Goal: Information Seeking & Learning: Learn about a topic

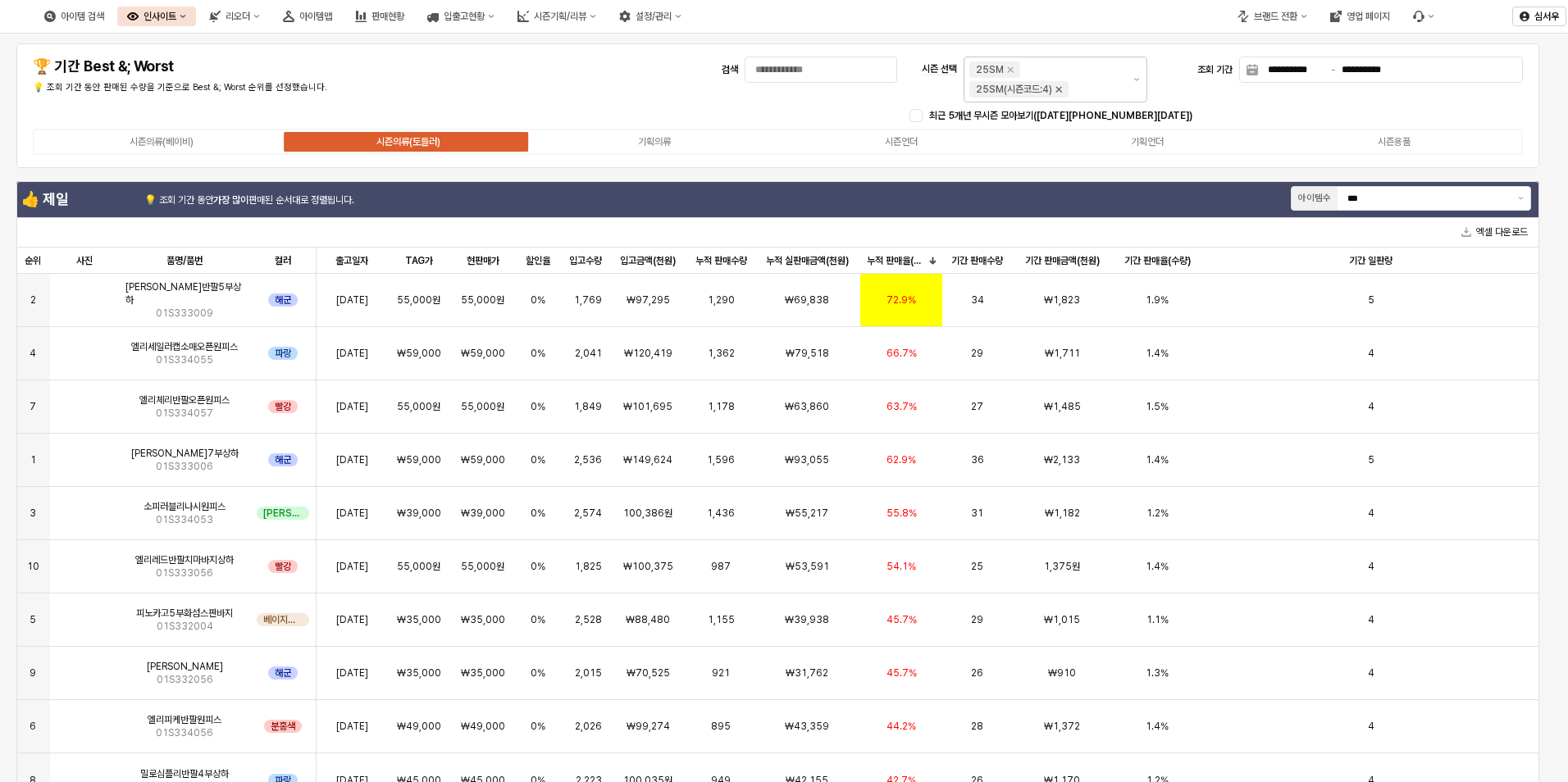
click at [1061, 89] on icon "25SM(시즌코드:4) 제거" at bounding box center [1058, 89] width 13 height 13
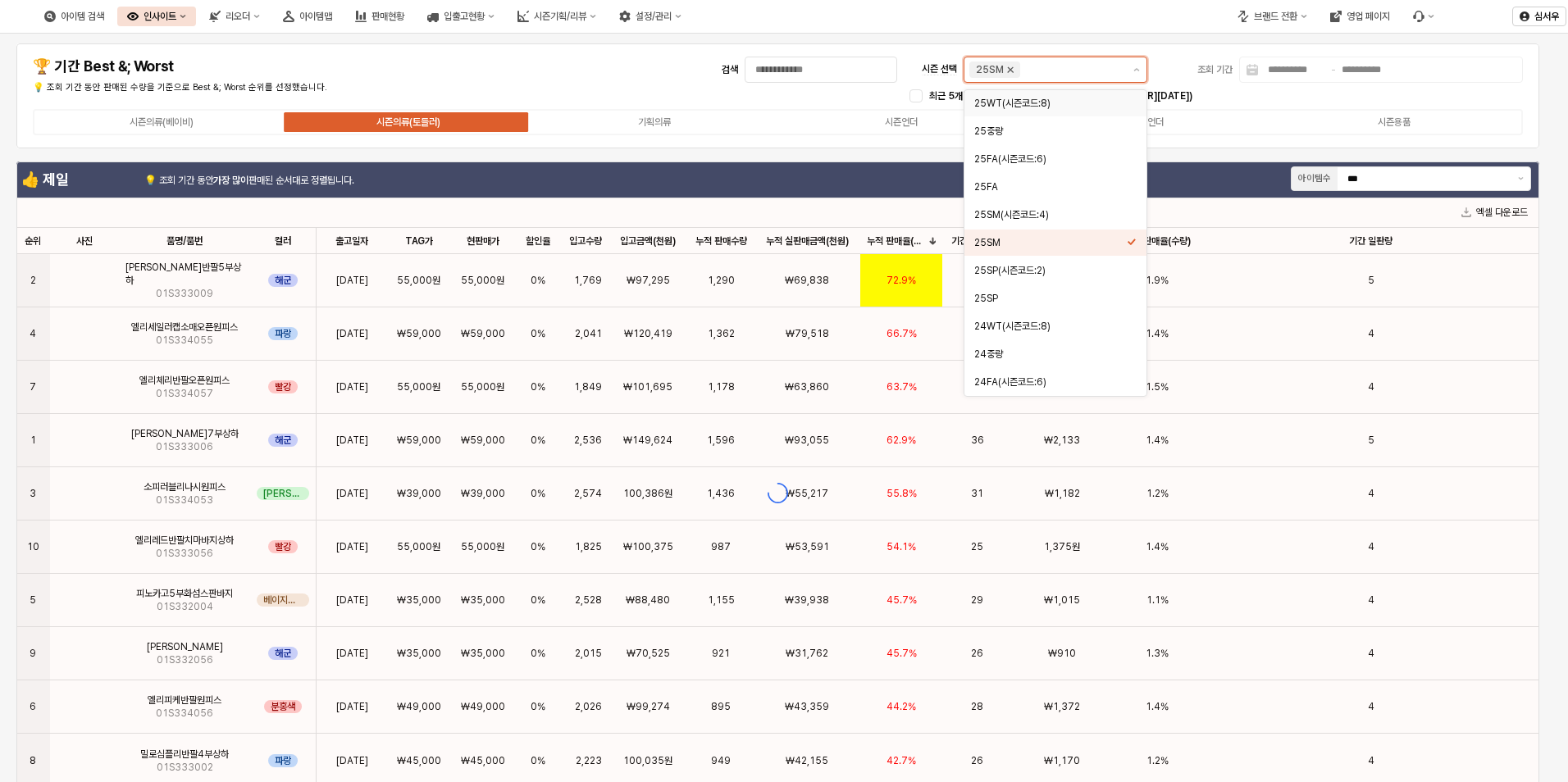
click at [1012, 72] on icon "25SM 제거" at bounding box center [1011, 70] width 5 height 5
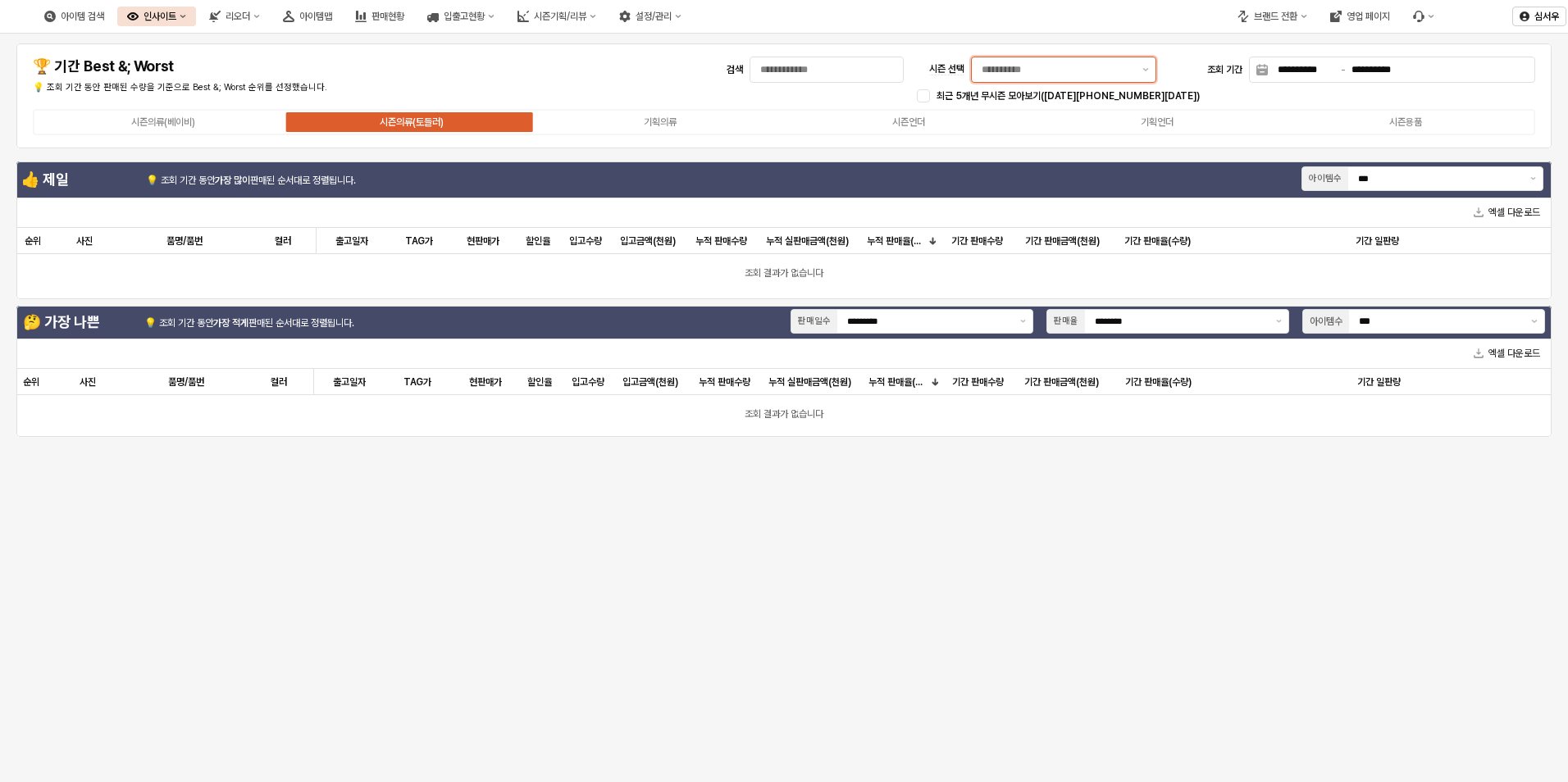
click at [1062, 62] on input "시즌 선택" at bounding box center [1057, 70] width 151 height 16
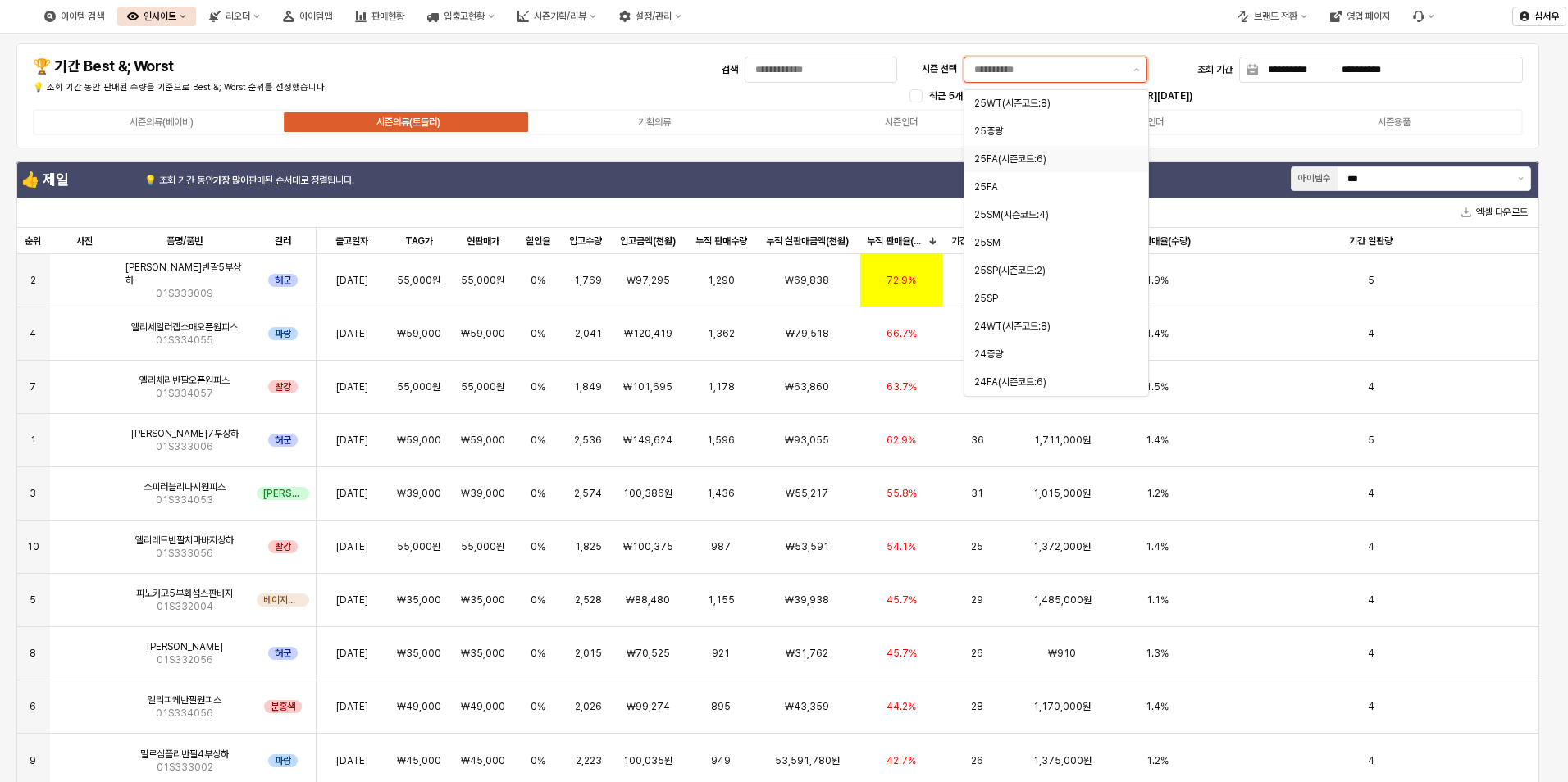
click at [990, 162] on div "25FA(시즌코드:6)" at bounding box center [1051, 159] width 154 height 13
click at [993, 183] on div "25FA" at bounding box center [1051, 187] width 154 height 13
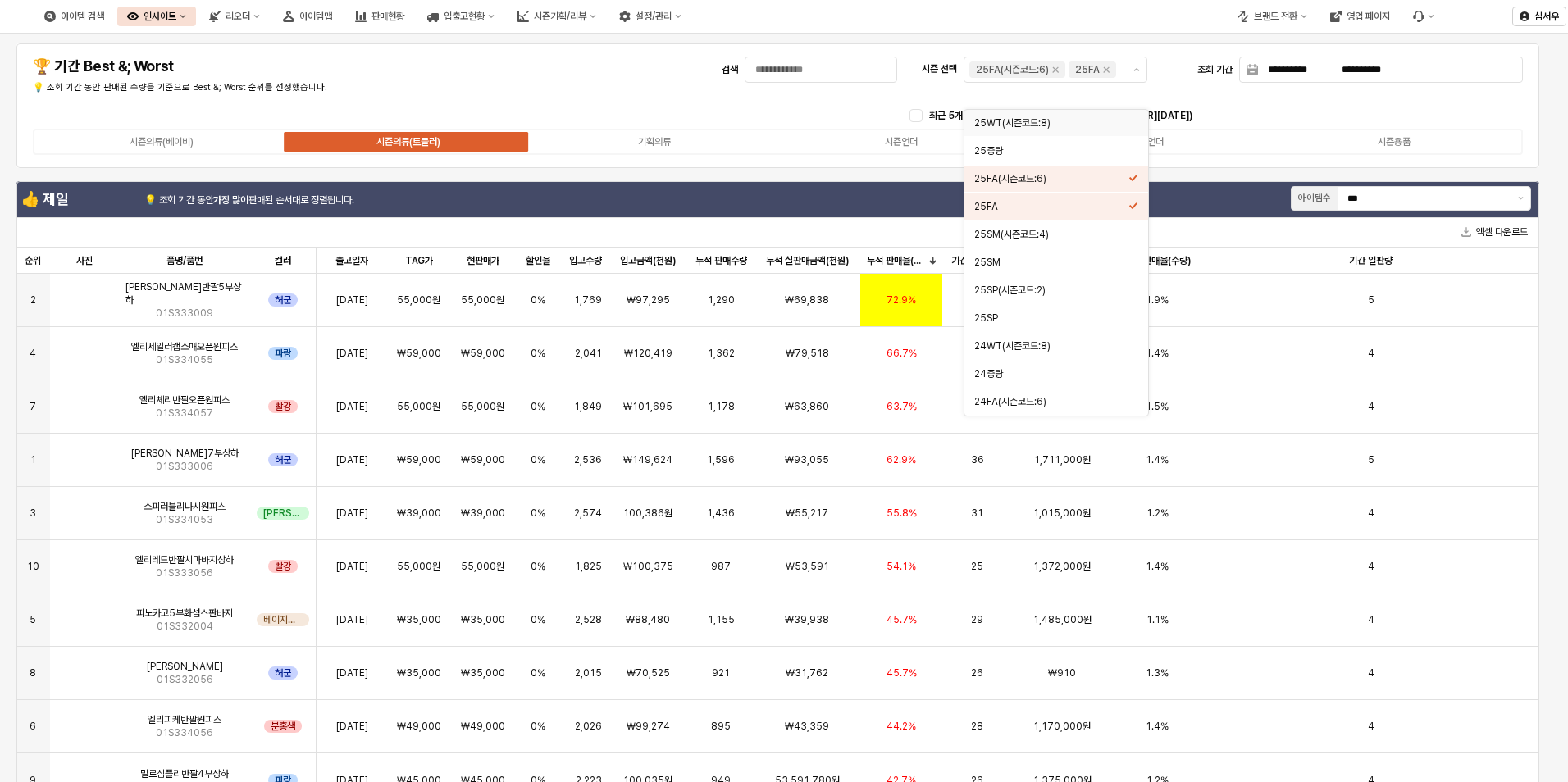
click at [820, 188] on div "👍 제일 💡 조회 기간 동안 가장 많이 판매된 순서대로 정렬됩니다. 아이템수 ***" at bounding box center [778, 199] width 1520 height 33
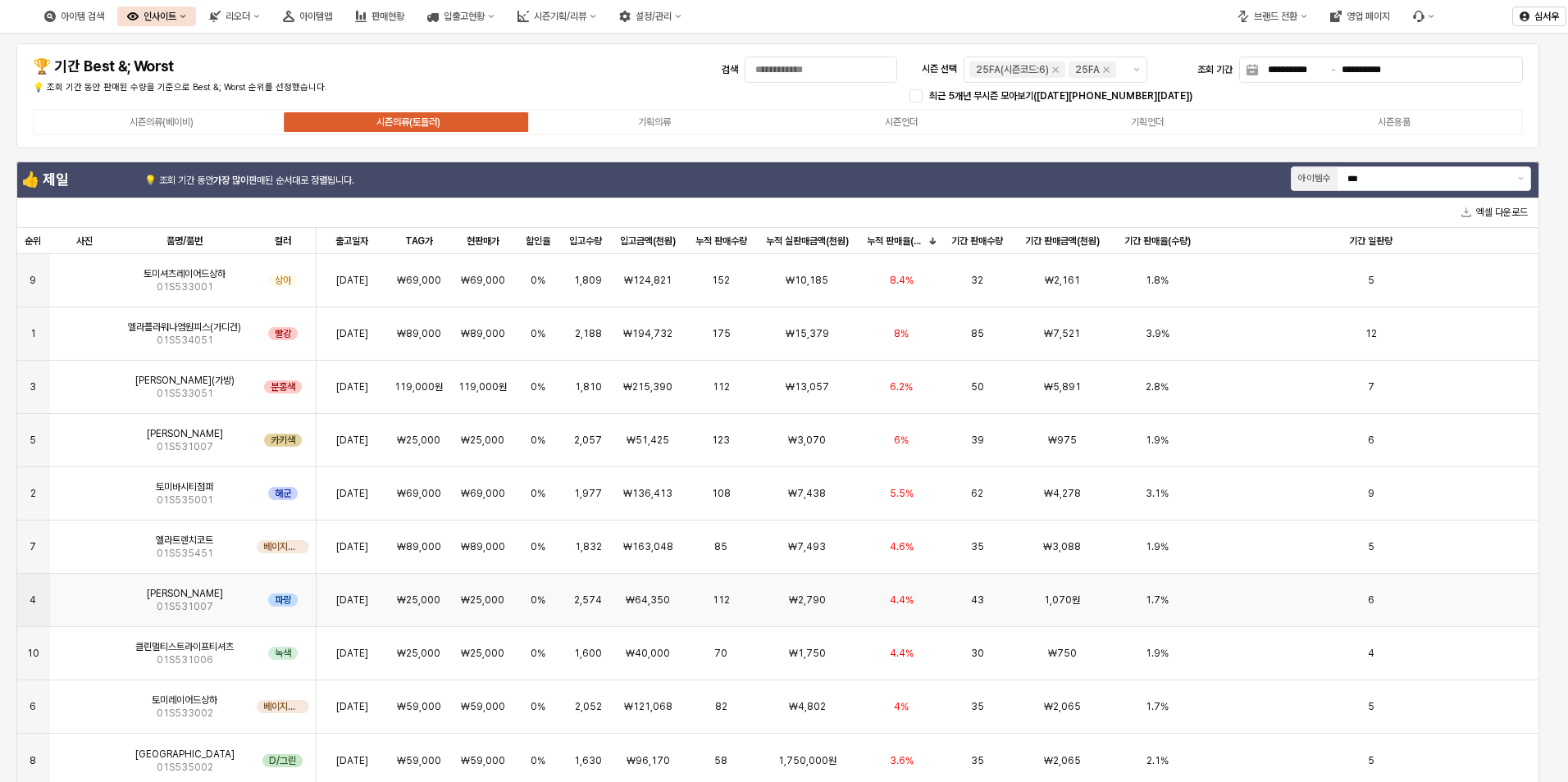
click at [85, 594] on img "앱 프레임" at bounding box center [85, 594] width 0 height 0
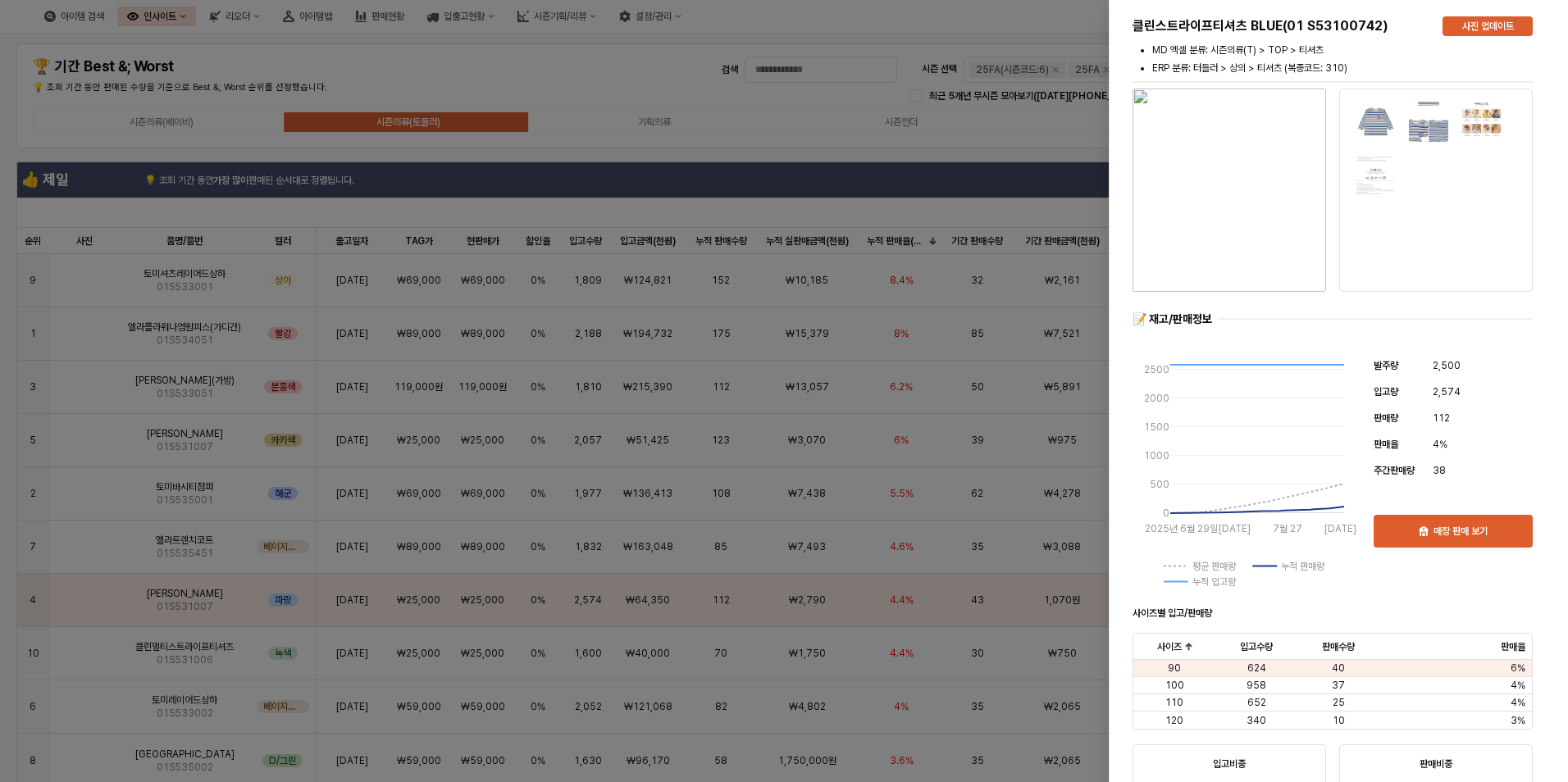
click at [1268, 169] on img "button" at bounding box center [1229, 189] width 194 height 203
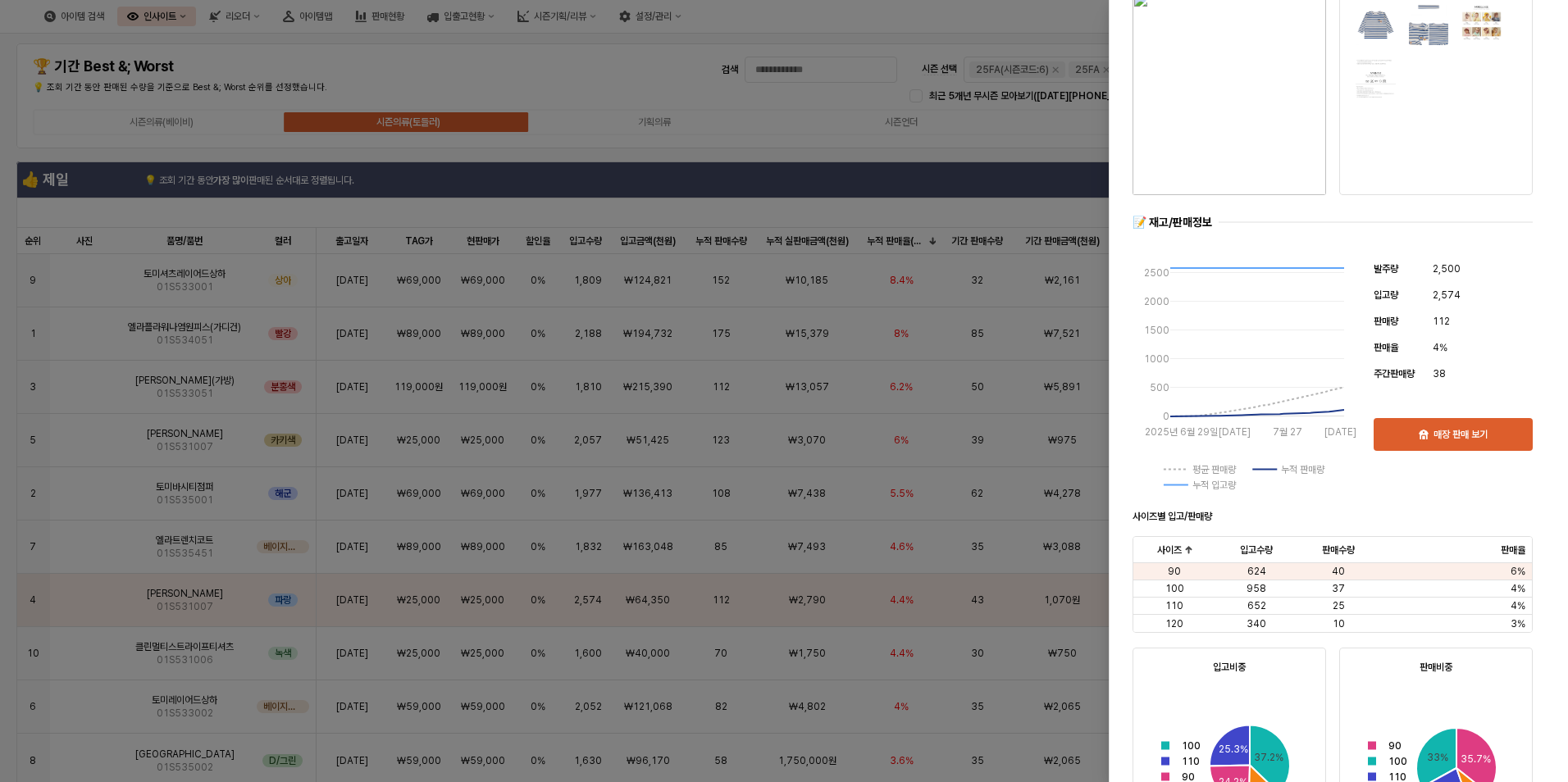
scroll to position [410, 0]
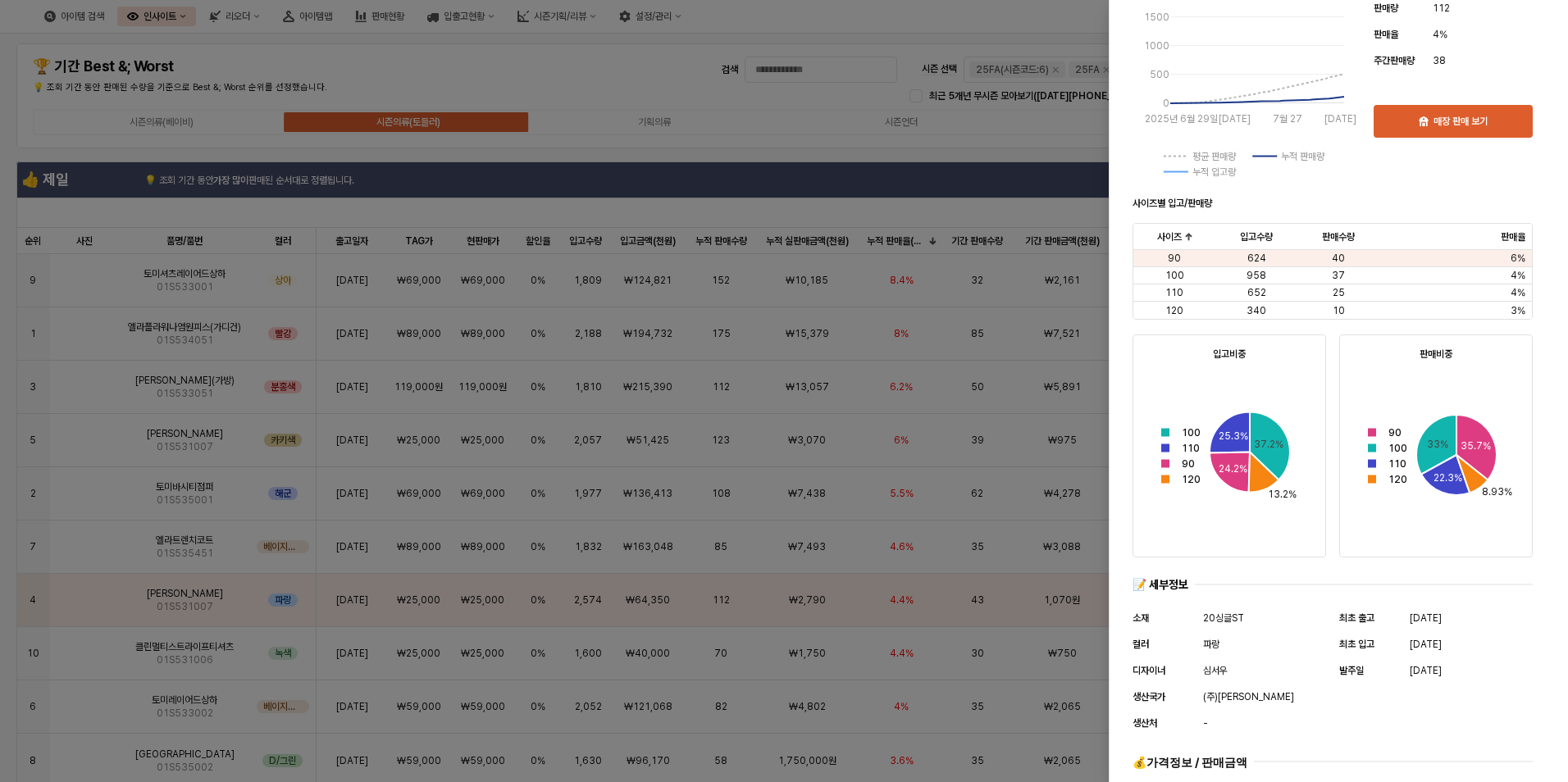
click at [658, 190] on div at bounding box center [784, 391] width 1568 height 782
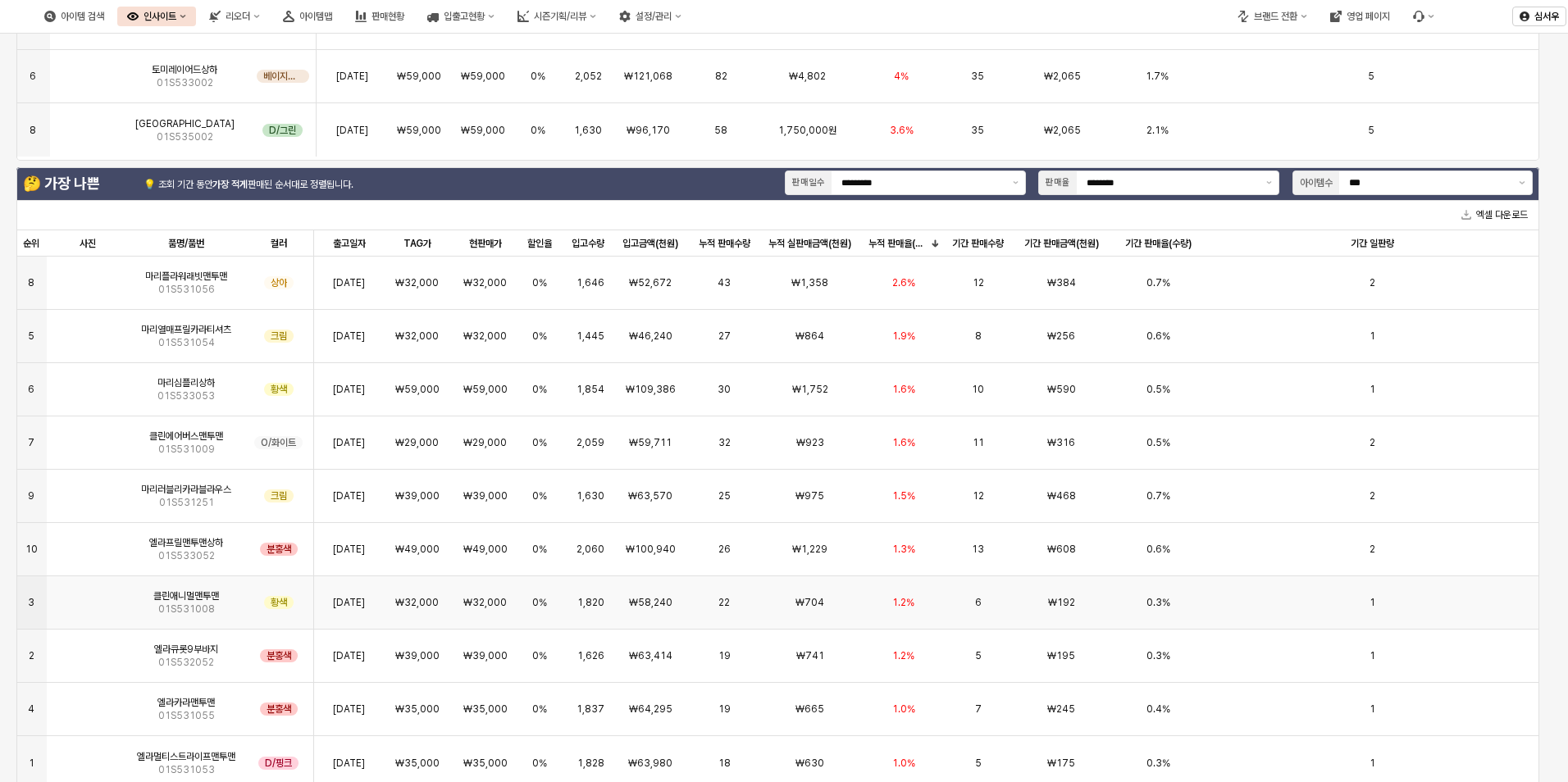
scroll to position [697, 0]
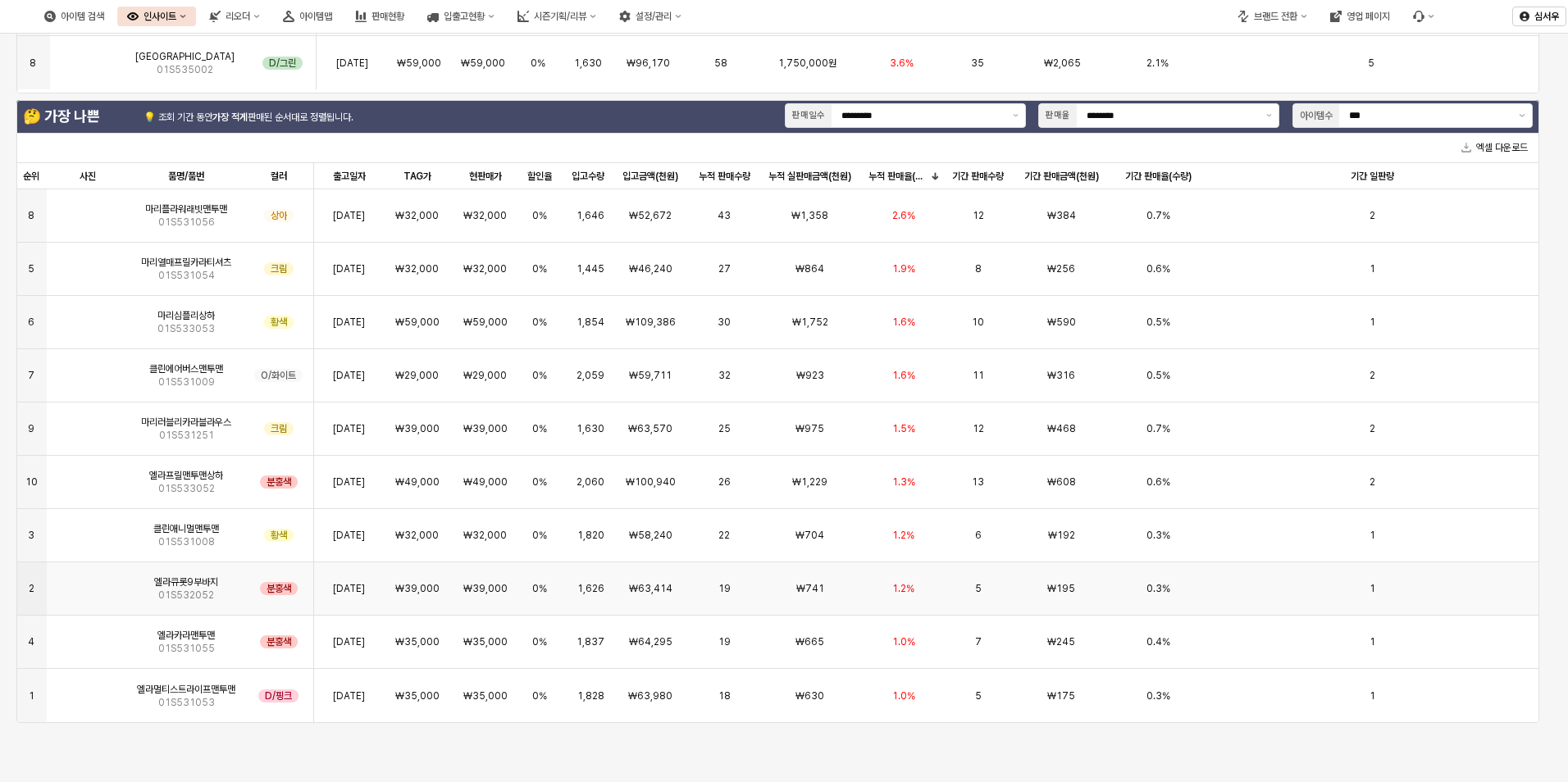
click at [185, 592] on span "01S532052" at bounding box center [186, 595] width 56 height 13
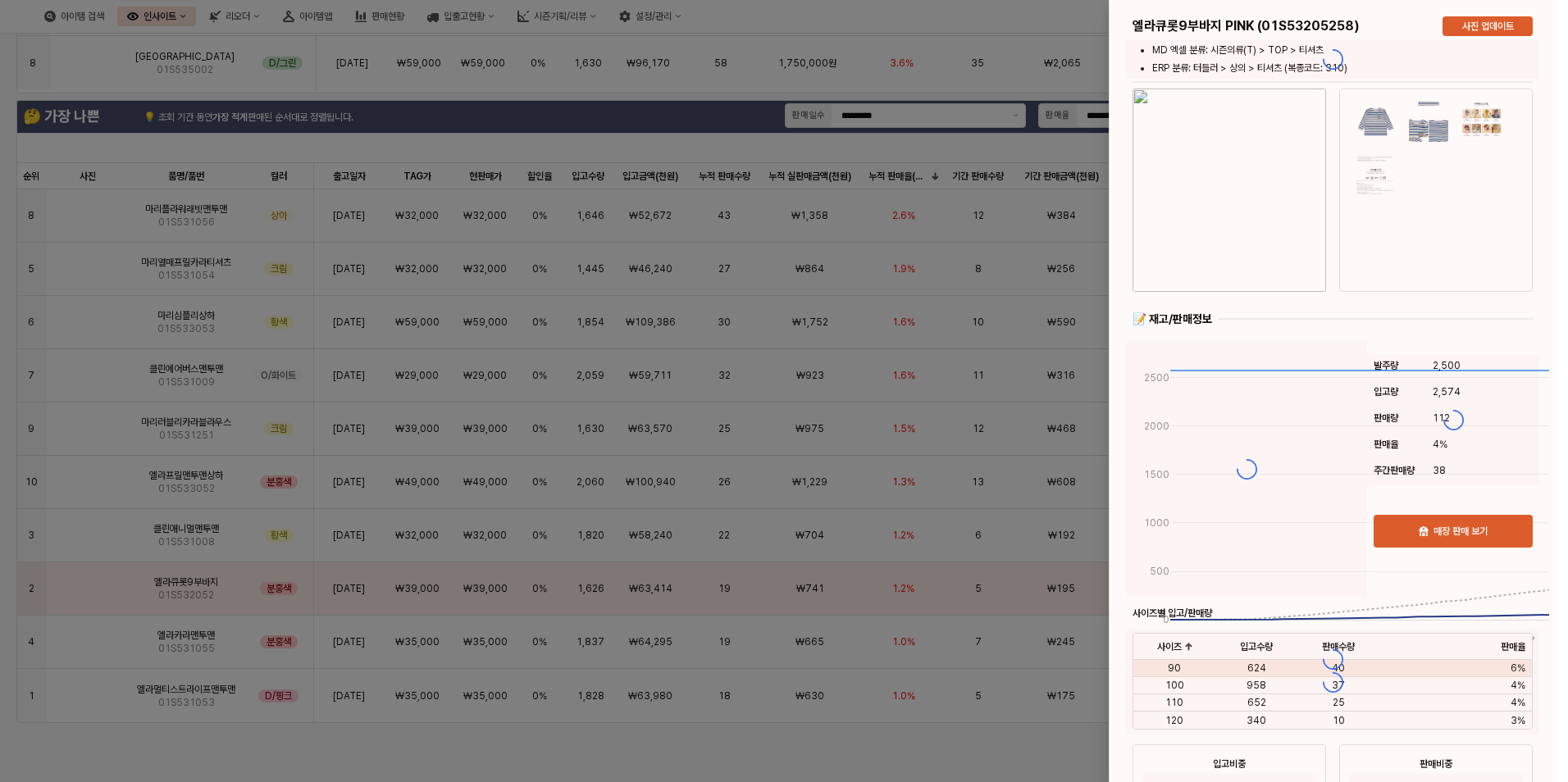
click at [104, 592] on div at bounding box center [784, 391] width 1568 height 782
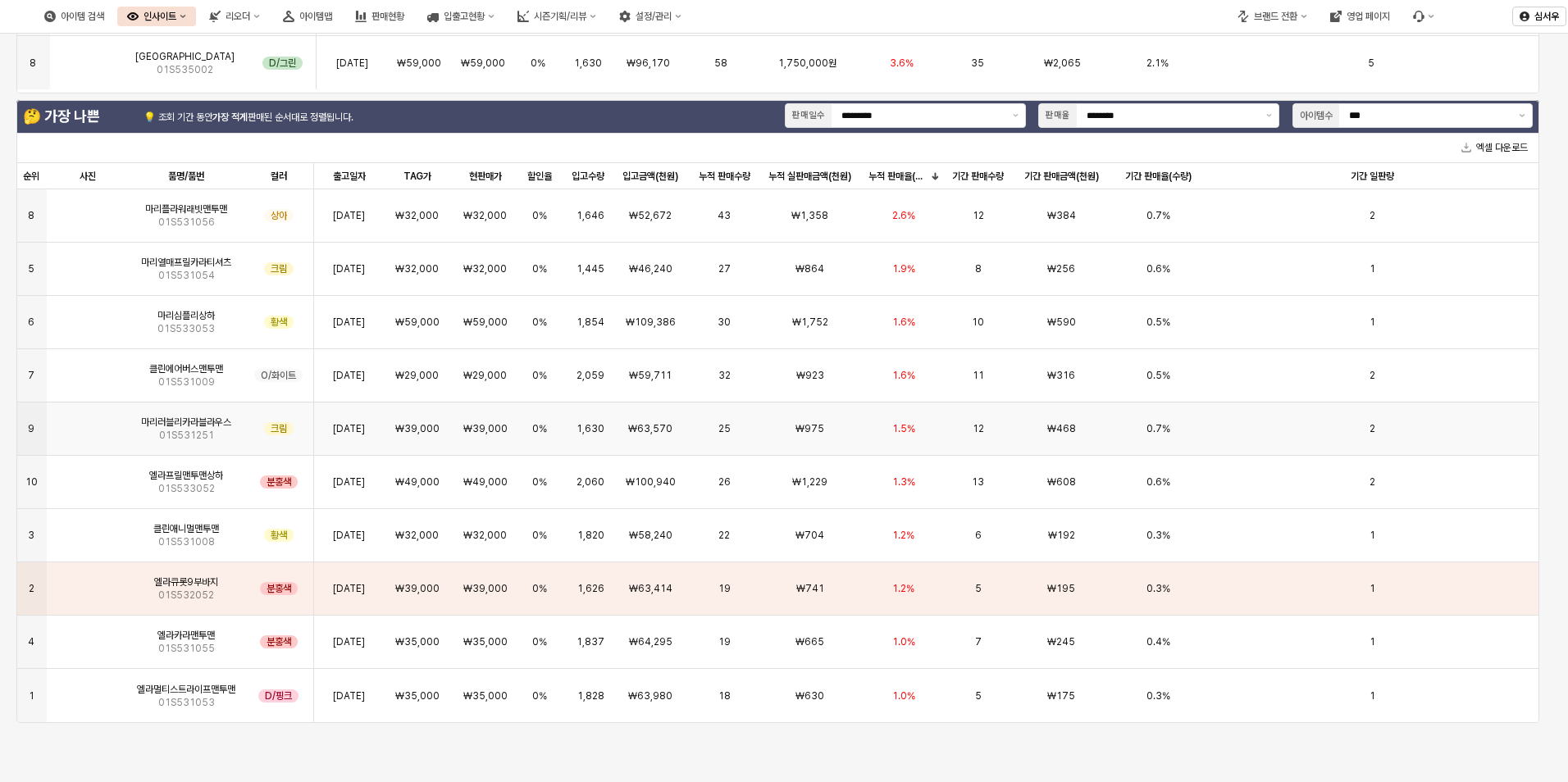
click at [87, 422] on img "앱 프레임" at bounding box center [87, 422] width 0 height 0
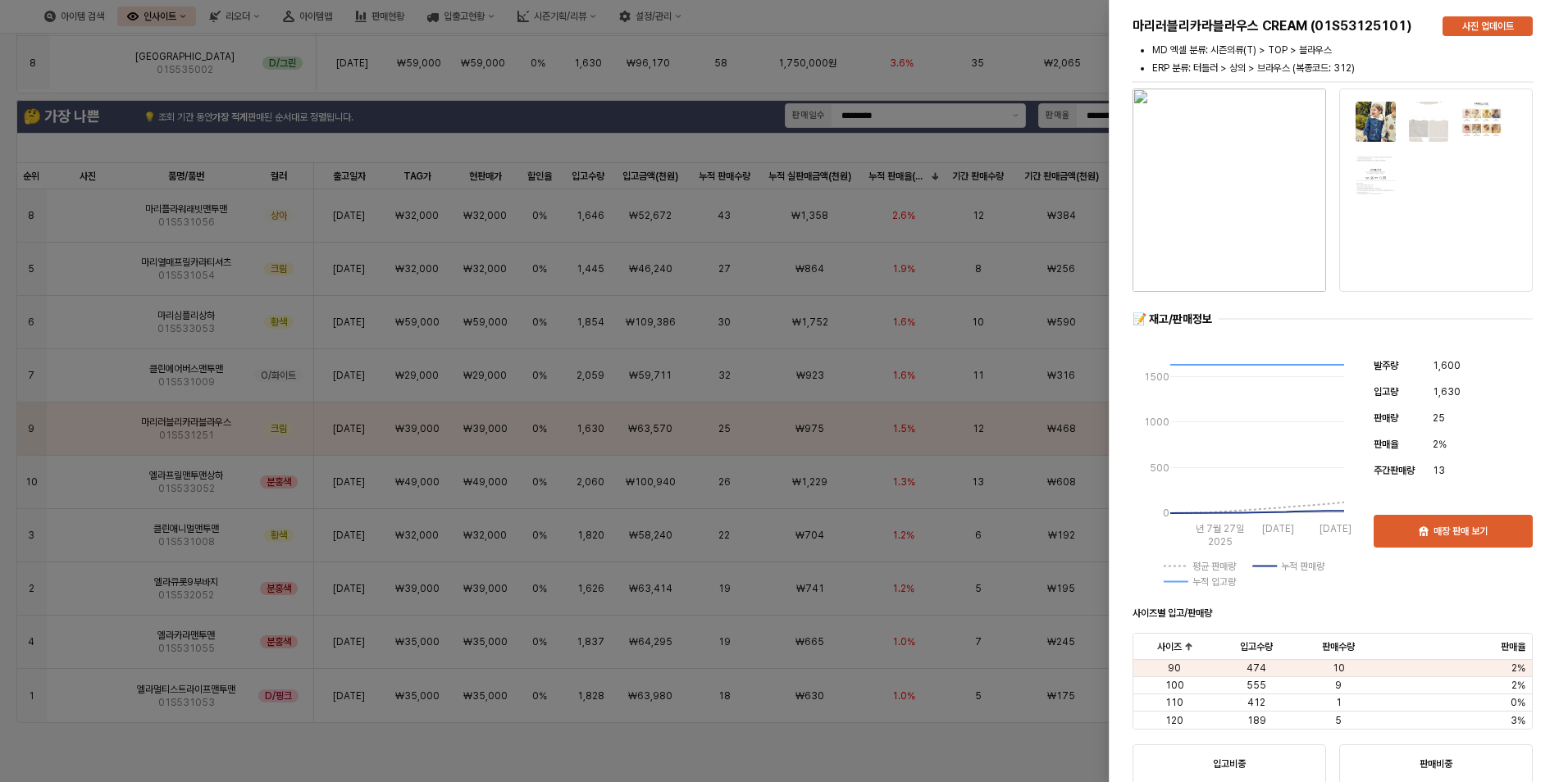
click at [301, 745] on div at bounding box center [784, 391] width 1568 height 782
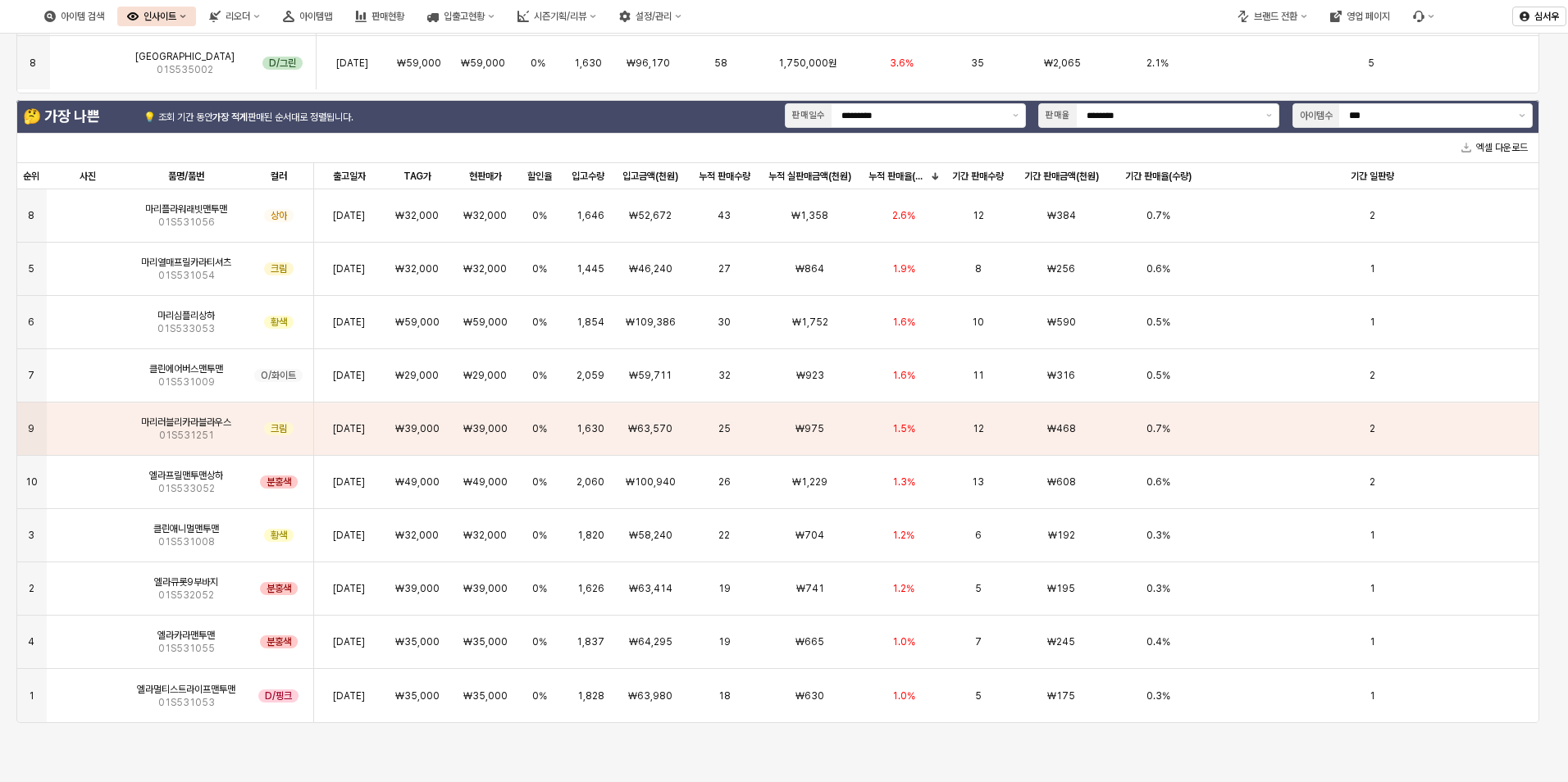
scroll to position [615, 0]
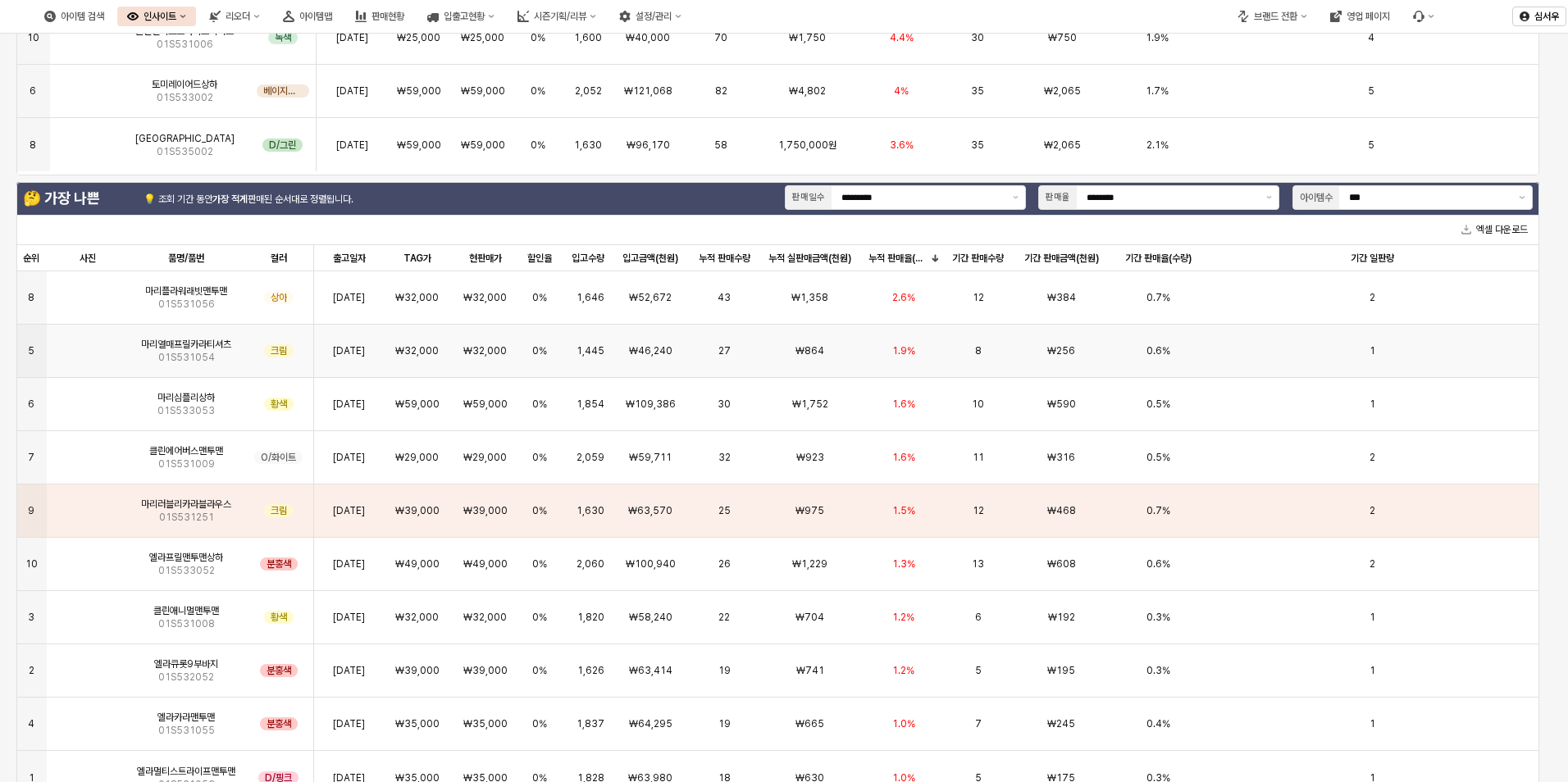
click at [87, 344] on img "앱 프레임" at bounding box center [87, 344] width 0 height 0
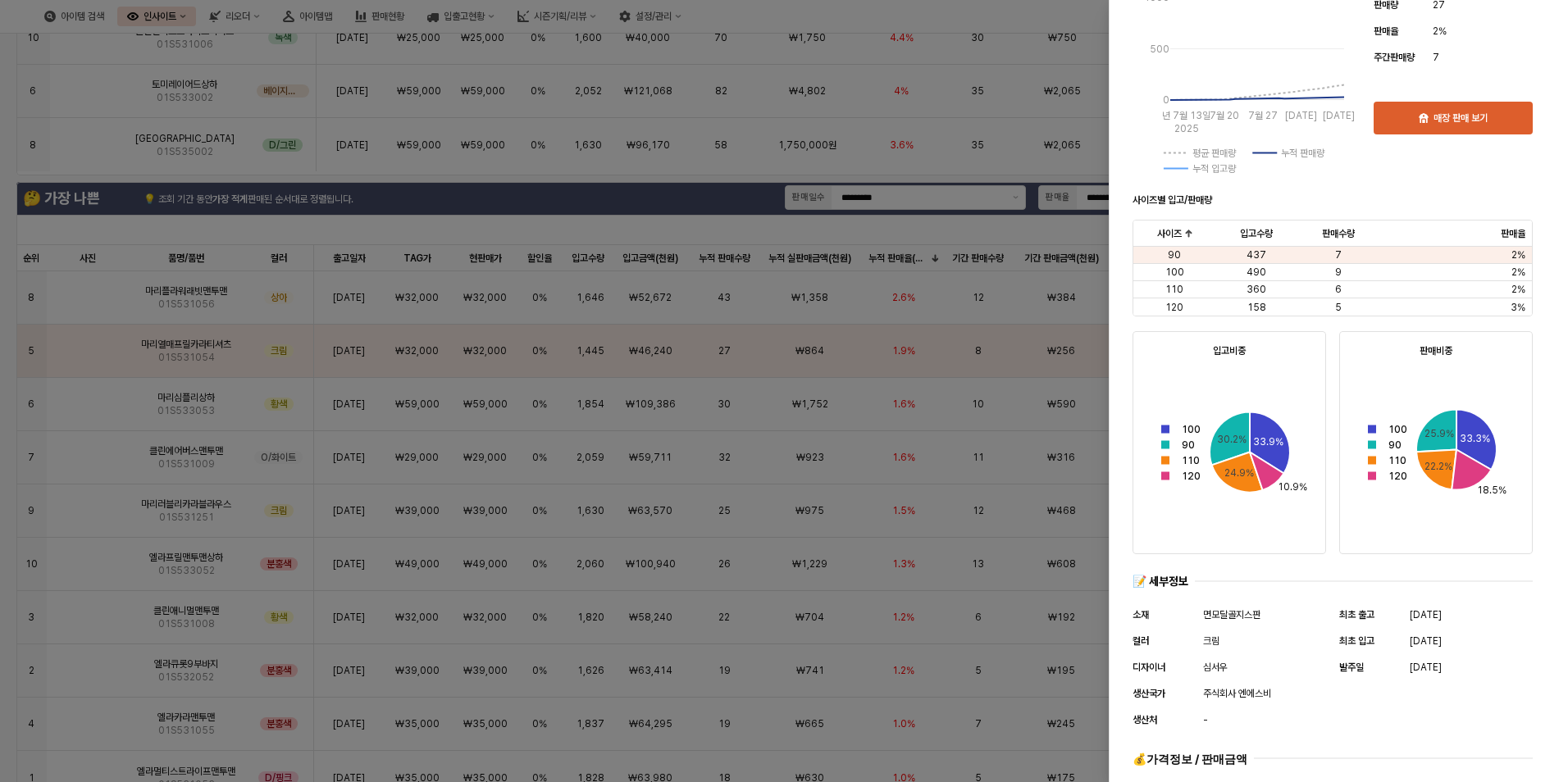
scroll to position [492, 0]
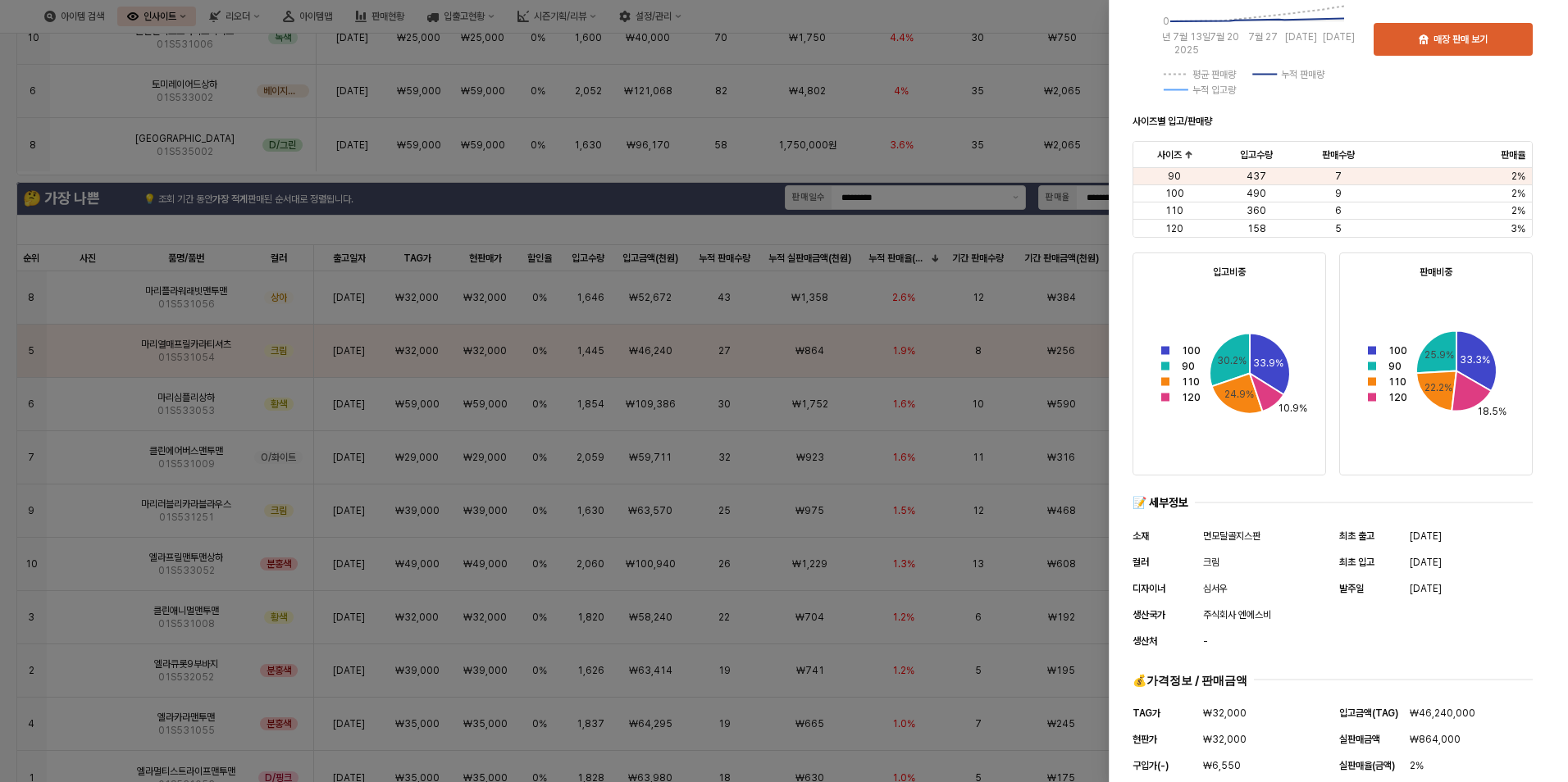
click at [755, 227] on div at bounding box center [784, 391] width 1568 height 782
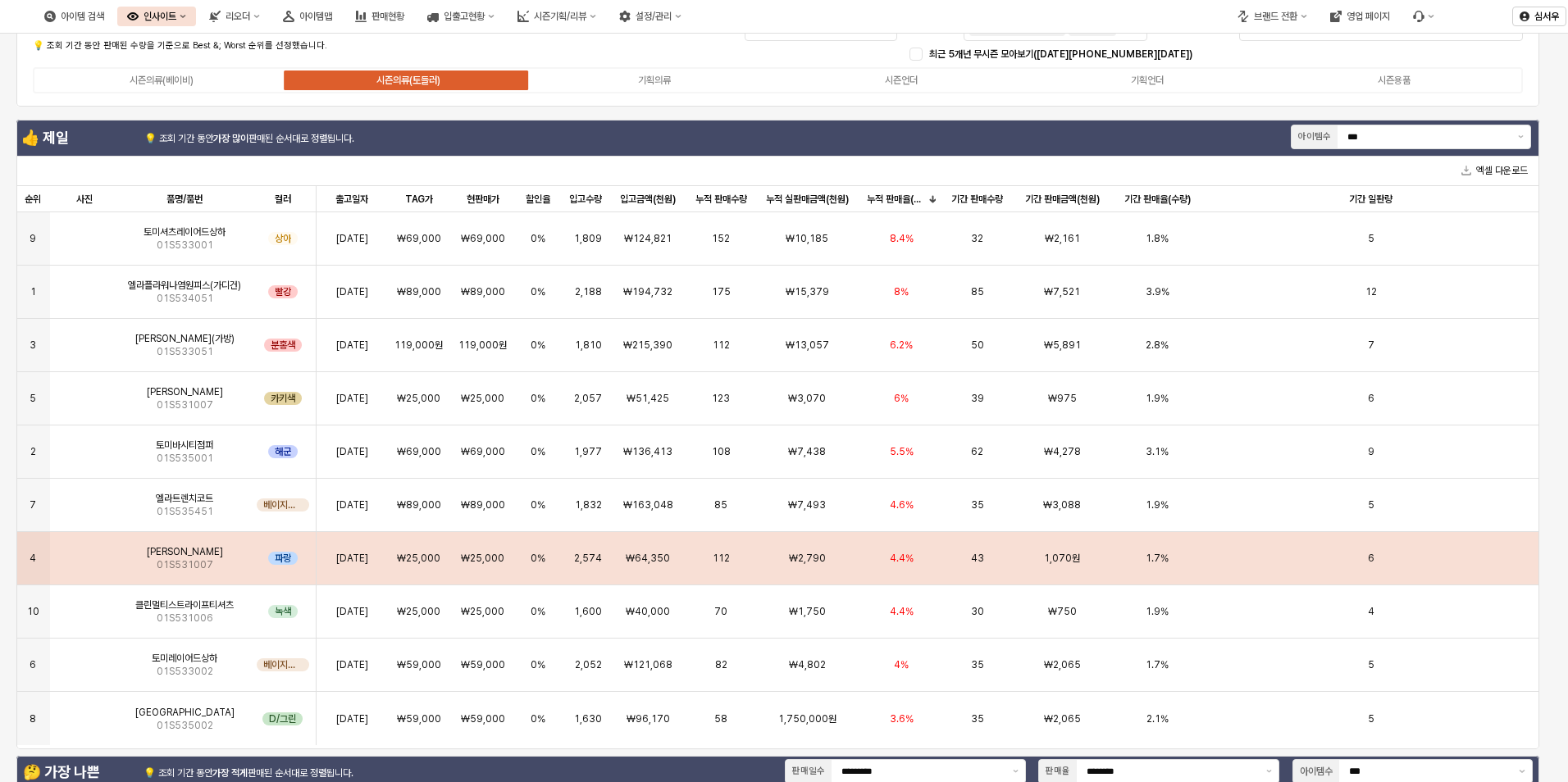
scroll to position [124, 0]
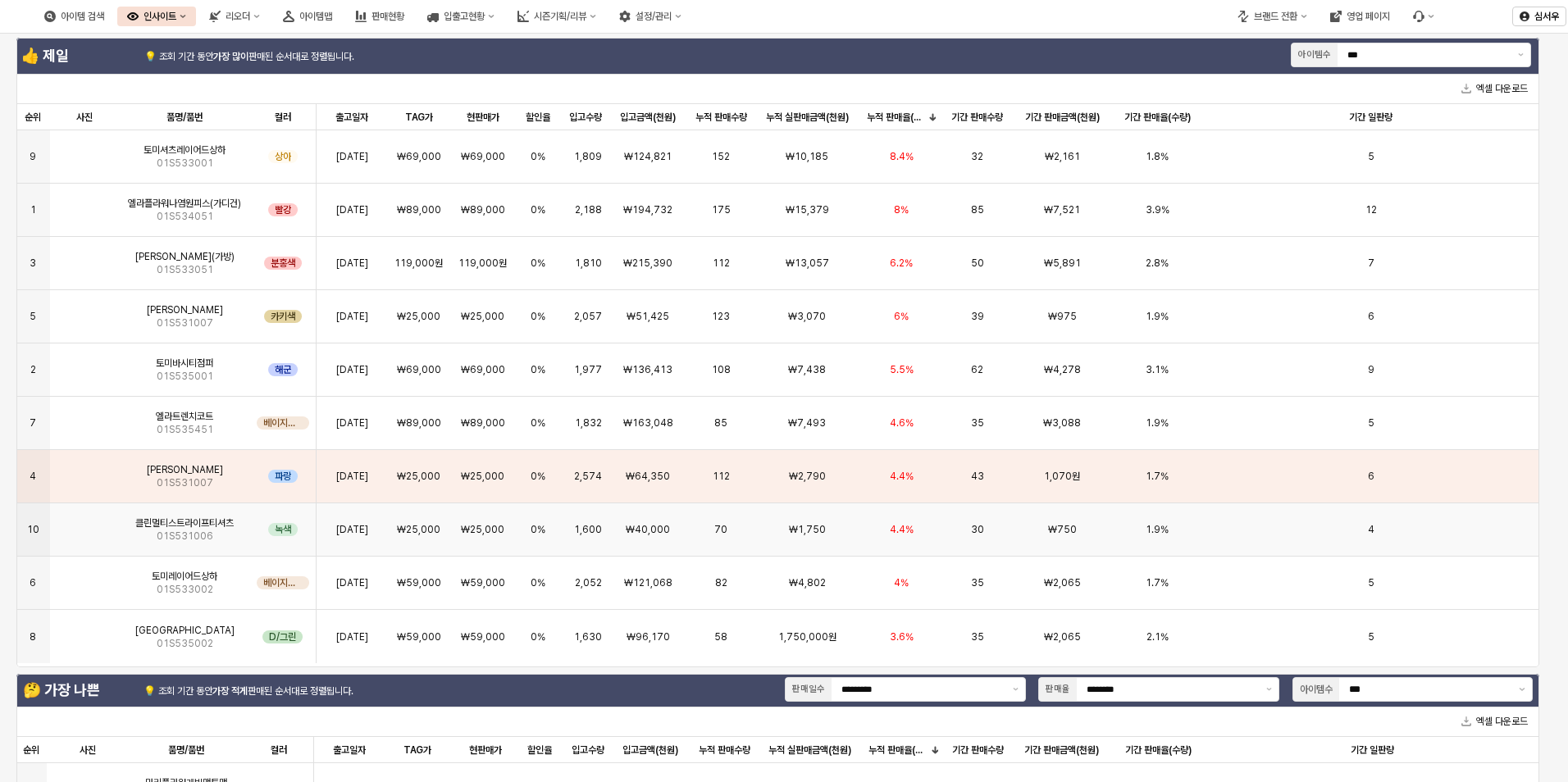
click at [85, 523] on img "앱 프레임" at bounding box center [85, 523] width 0 height 0
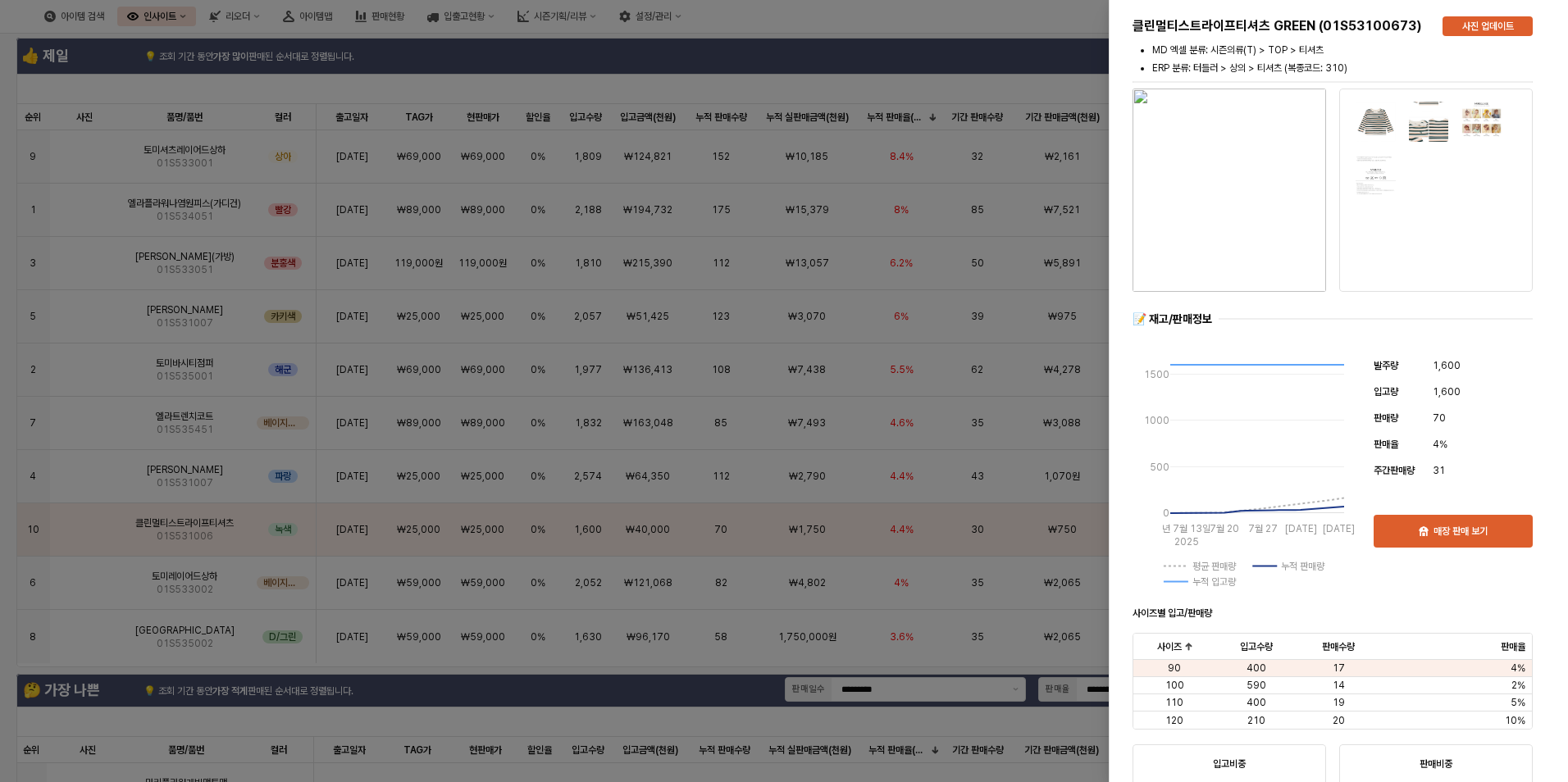
click at [77, 326] on div at bounding box center [784, 391] width 1568 height 782
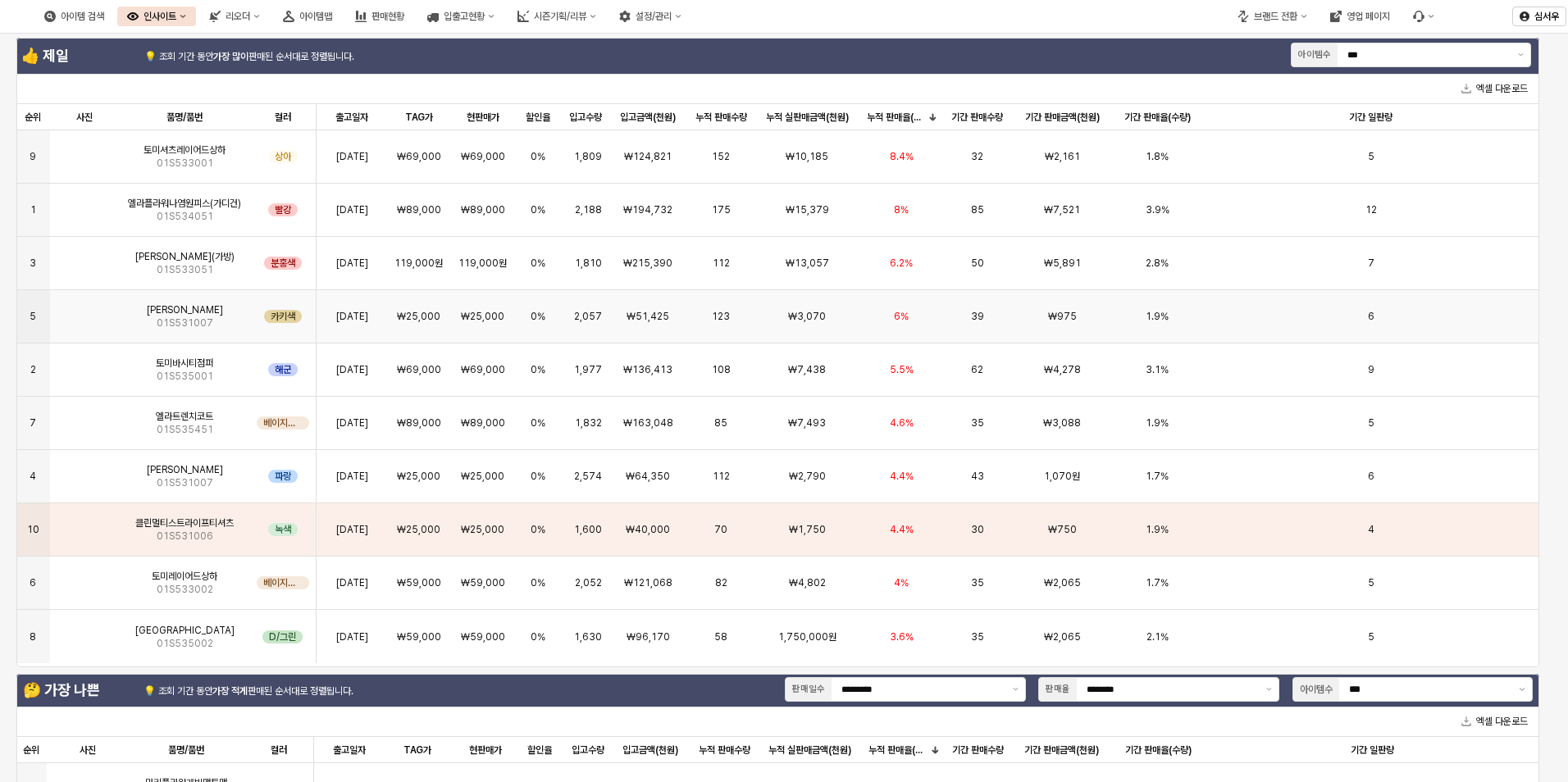
click at [85, 310] on img "앱 프레임" at bounding box center [85, 310] width 0 height 0
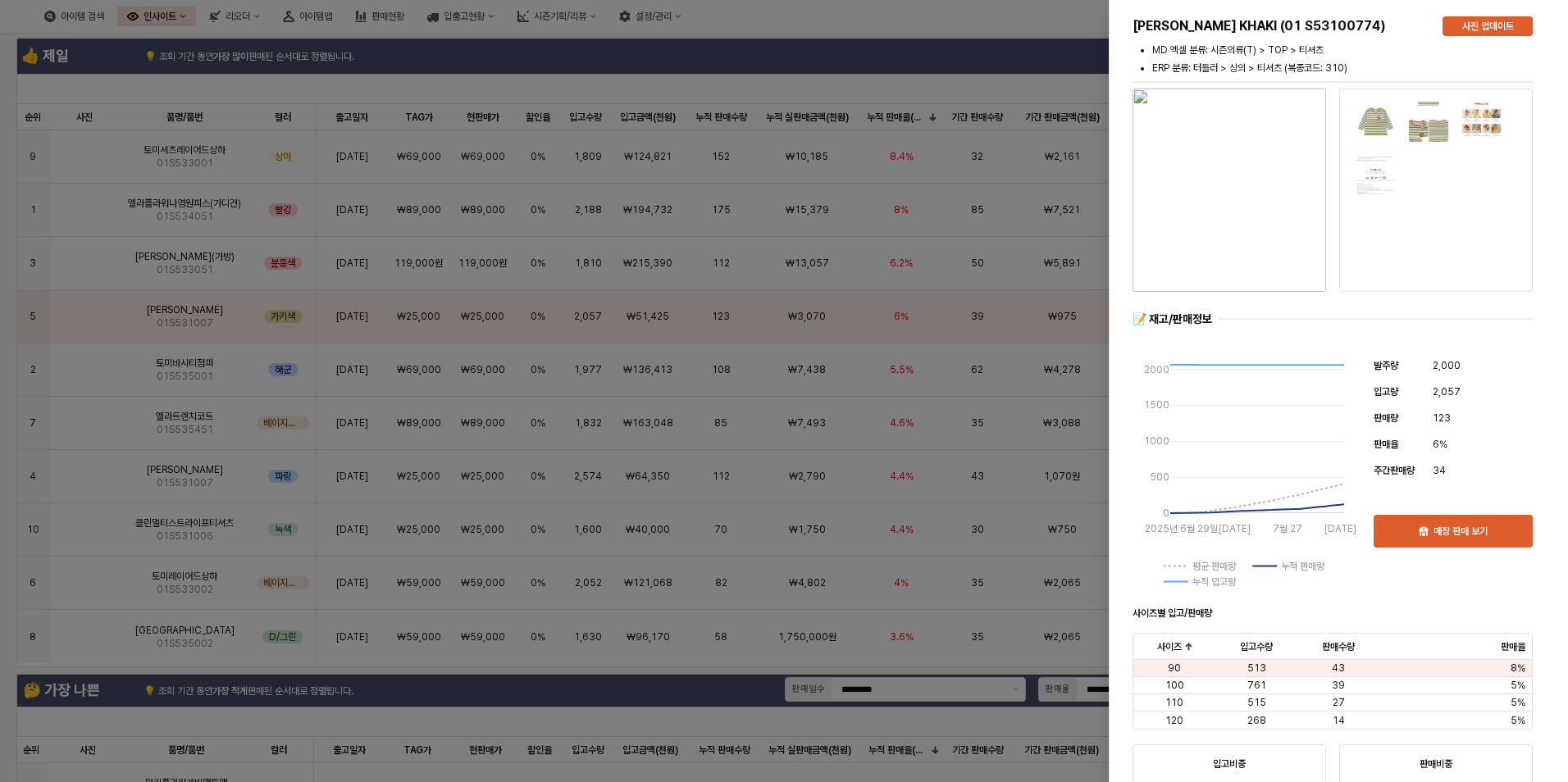
click at [91, 459] on div at bounding box center [784, 391] width 1568 height 782
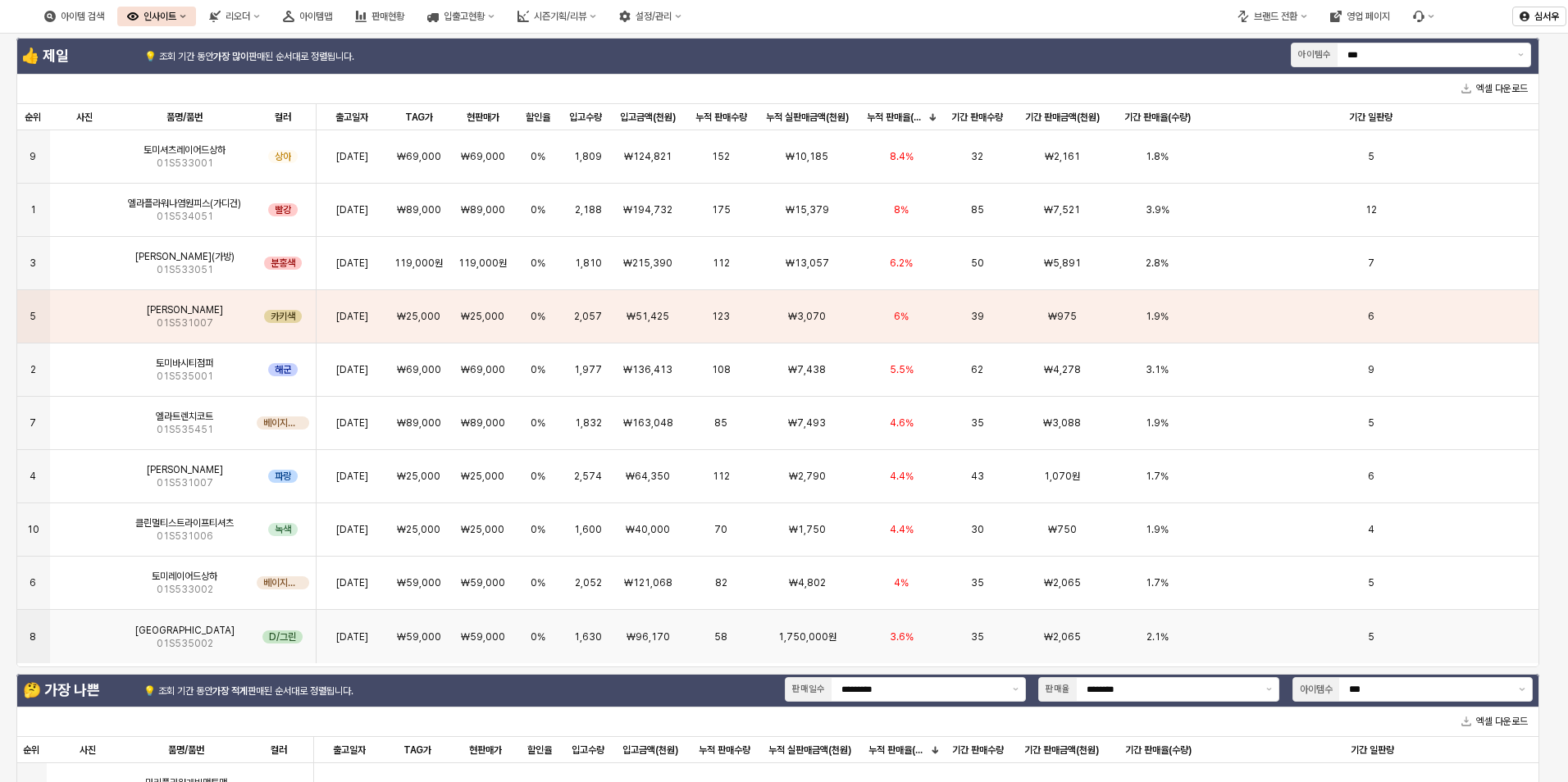
click at [85, 631] on img "앱 프레임" at bounding box center [85, 631] width 0 height 0
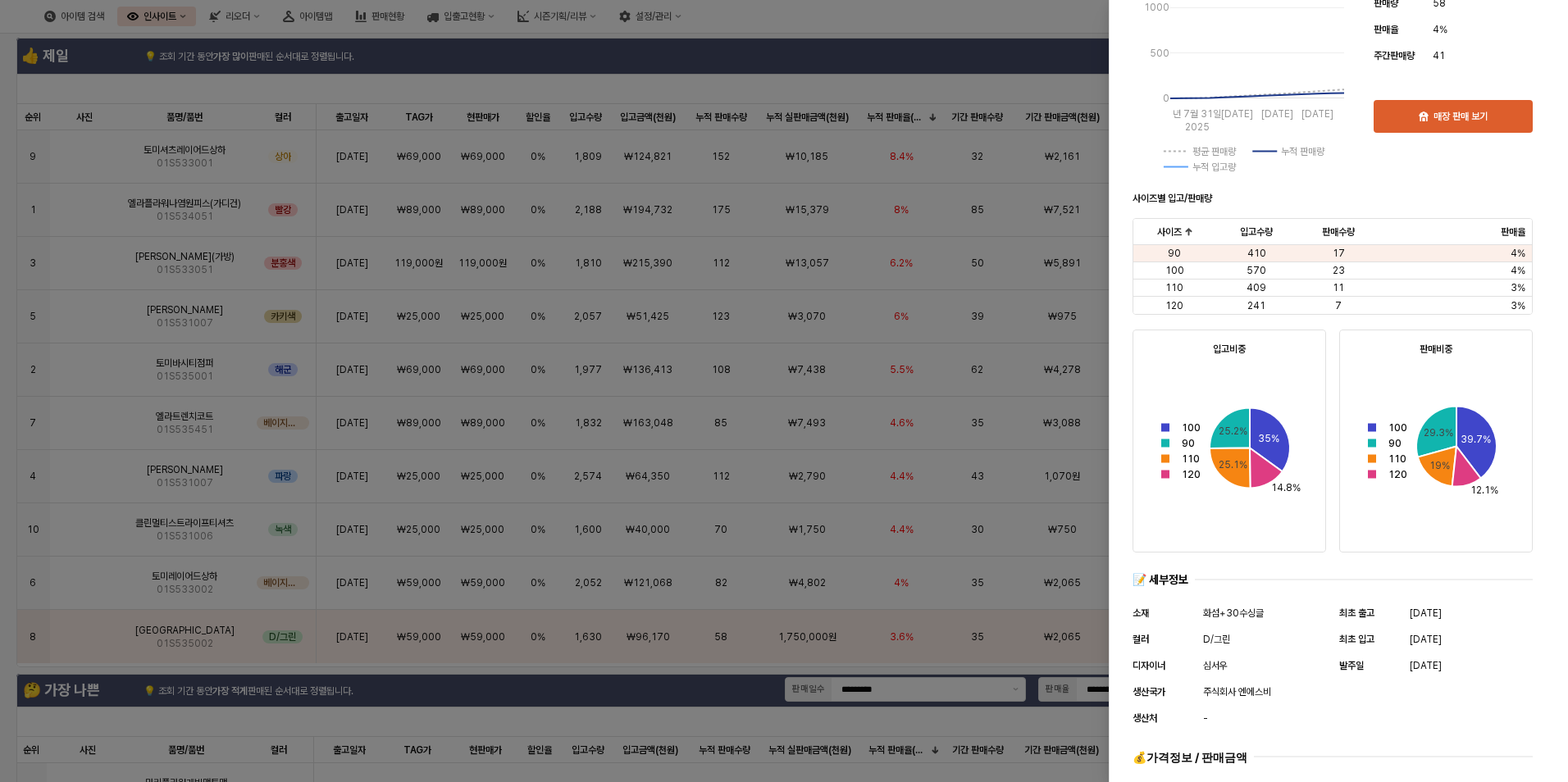
scroll to position [211, 0]
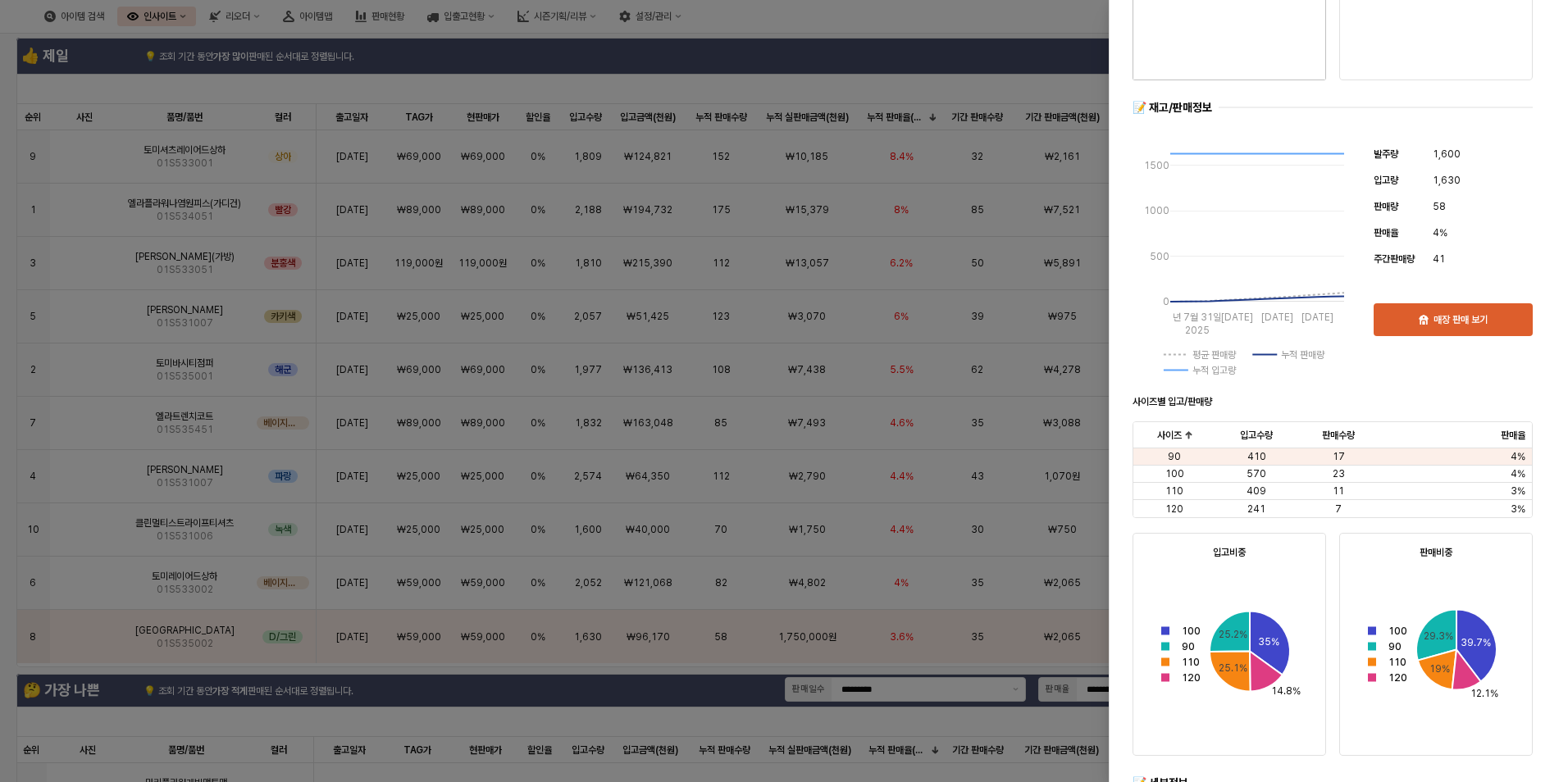
click at [168, 574] on div at bounding box center [784, 391] width 1568 height 782
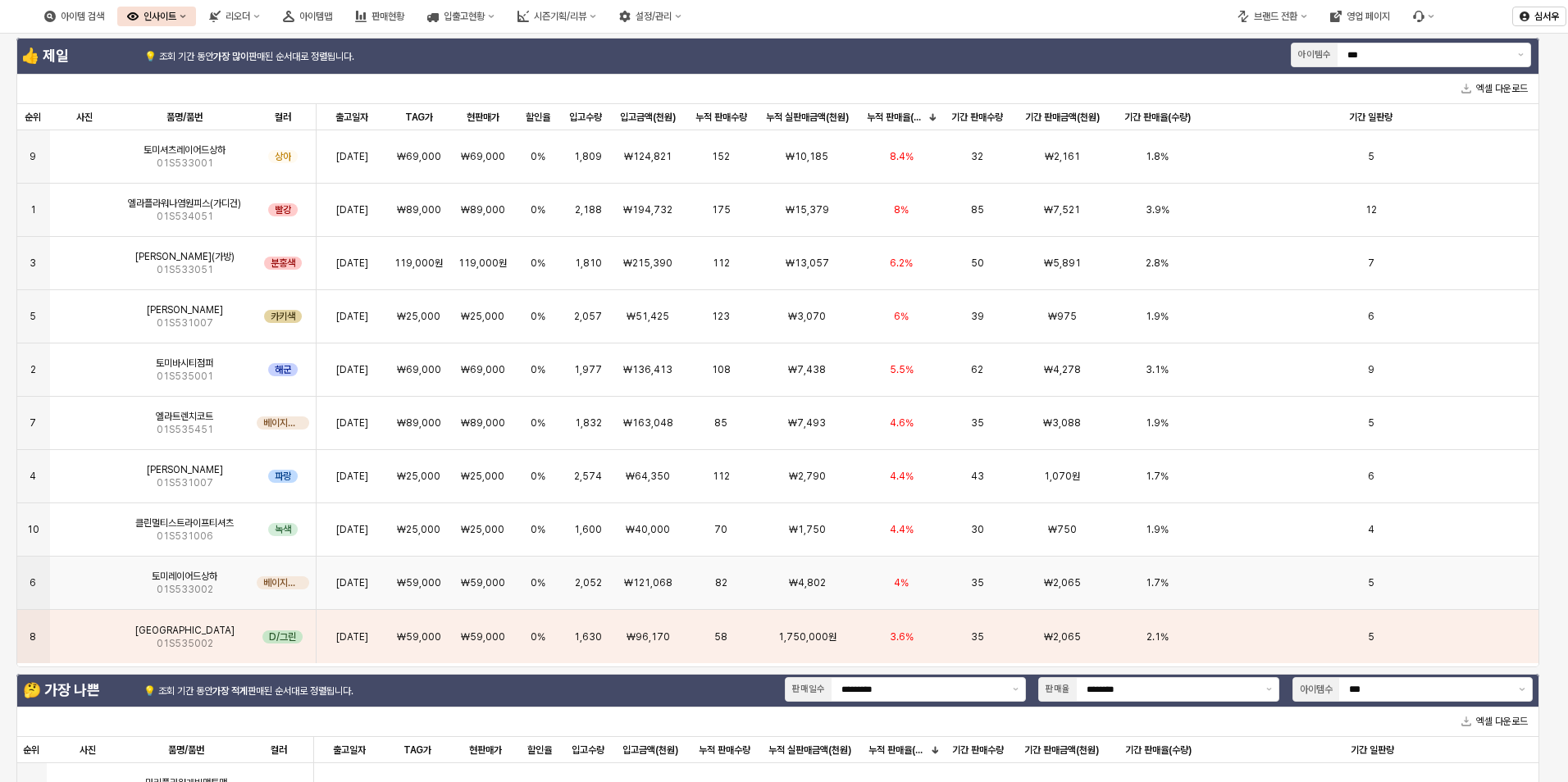
click at [168, 574] on span "토미레이어드상하" at bounding box center [185, 576] width 66 height 13
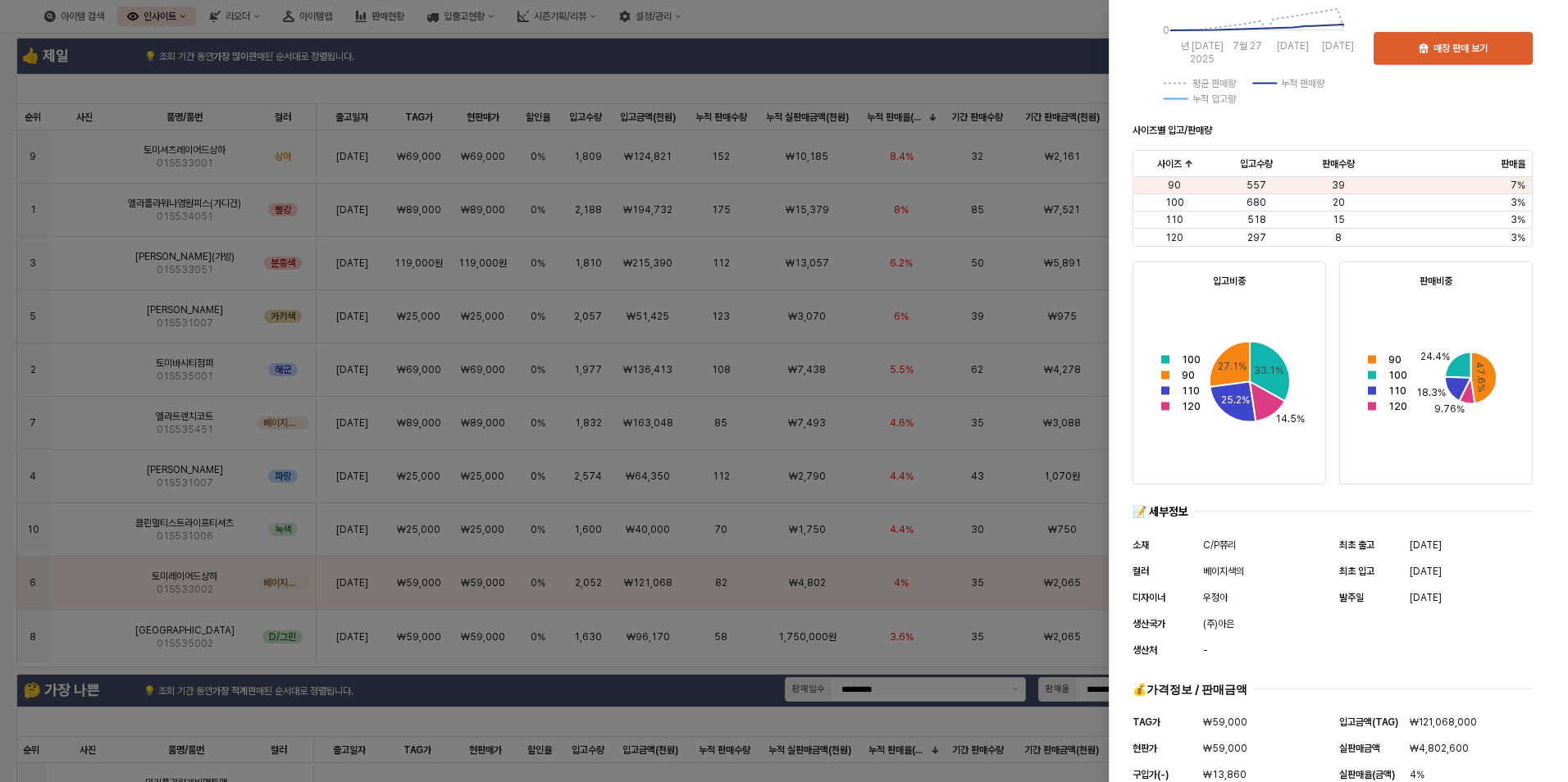
scroll to position [492, 0]
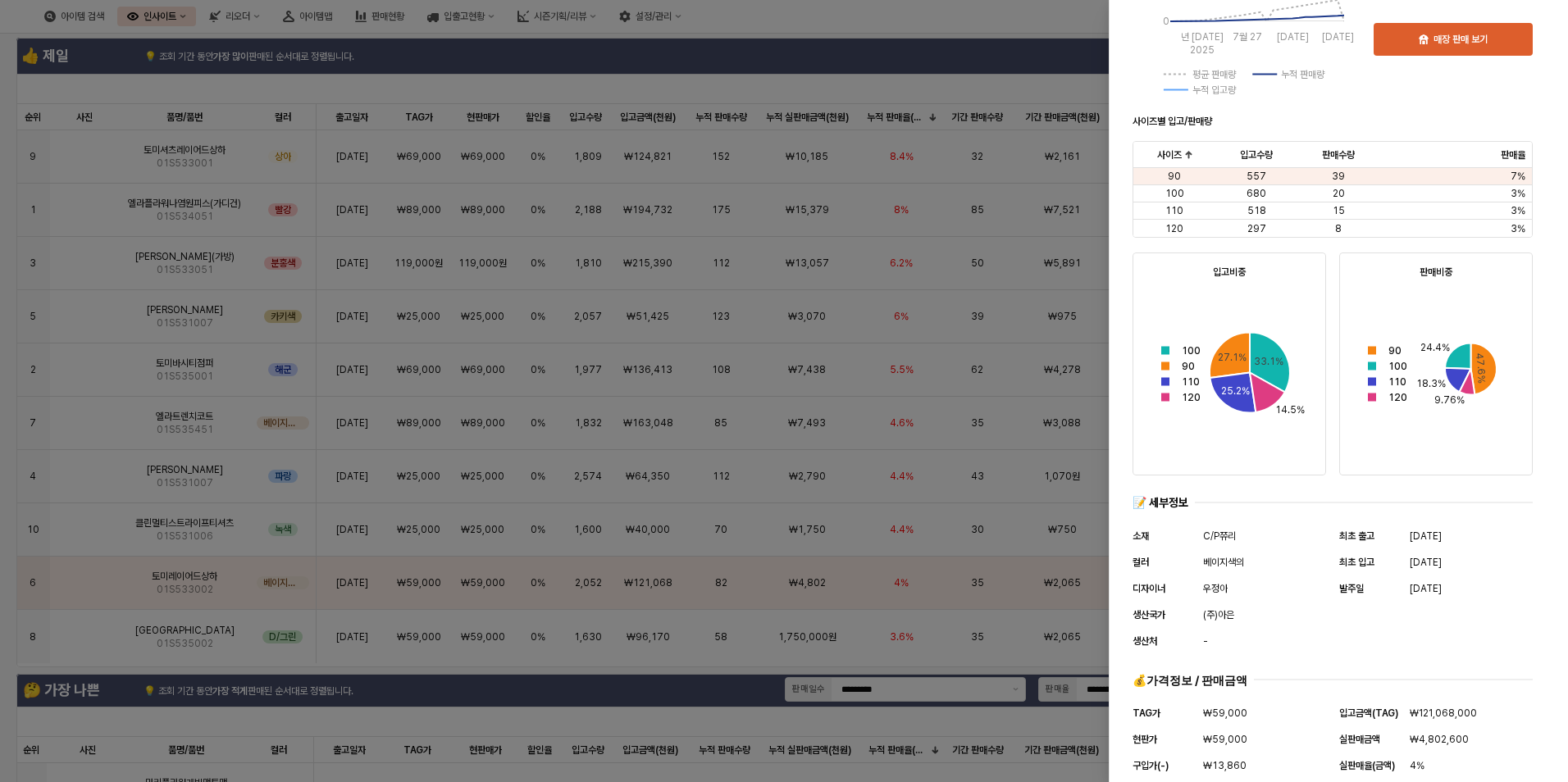
click at [863, 89] on div at bounding box center [784, 391] width 1568 height 782
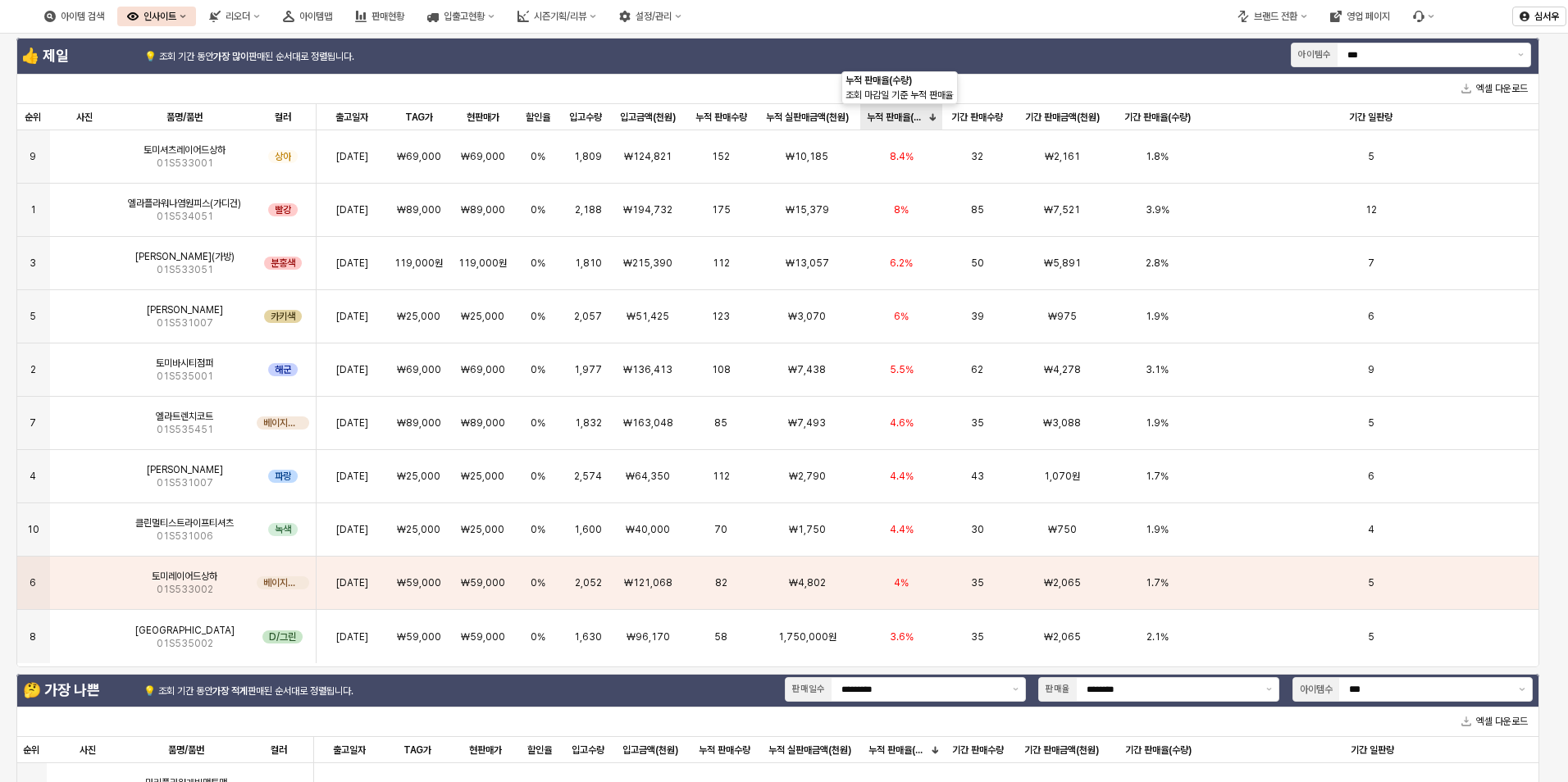
click at [901, 117] on div "누적 판매율(수량) 누적 판매율(수량)" at bounding box center [901, 117] width 83 height 26
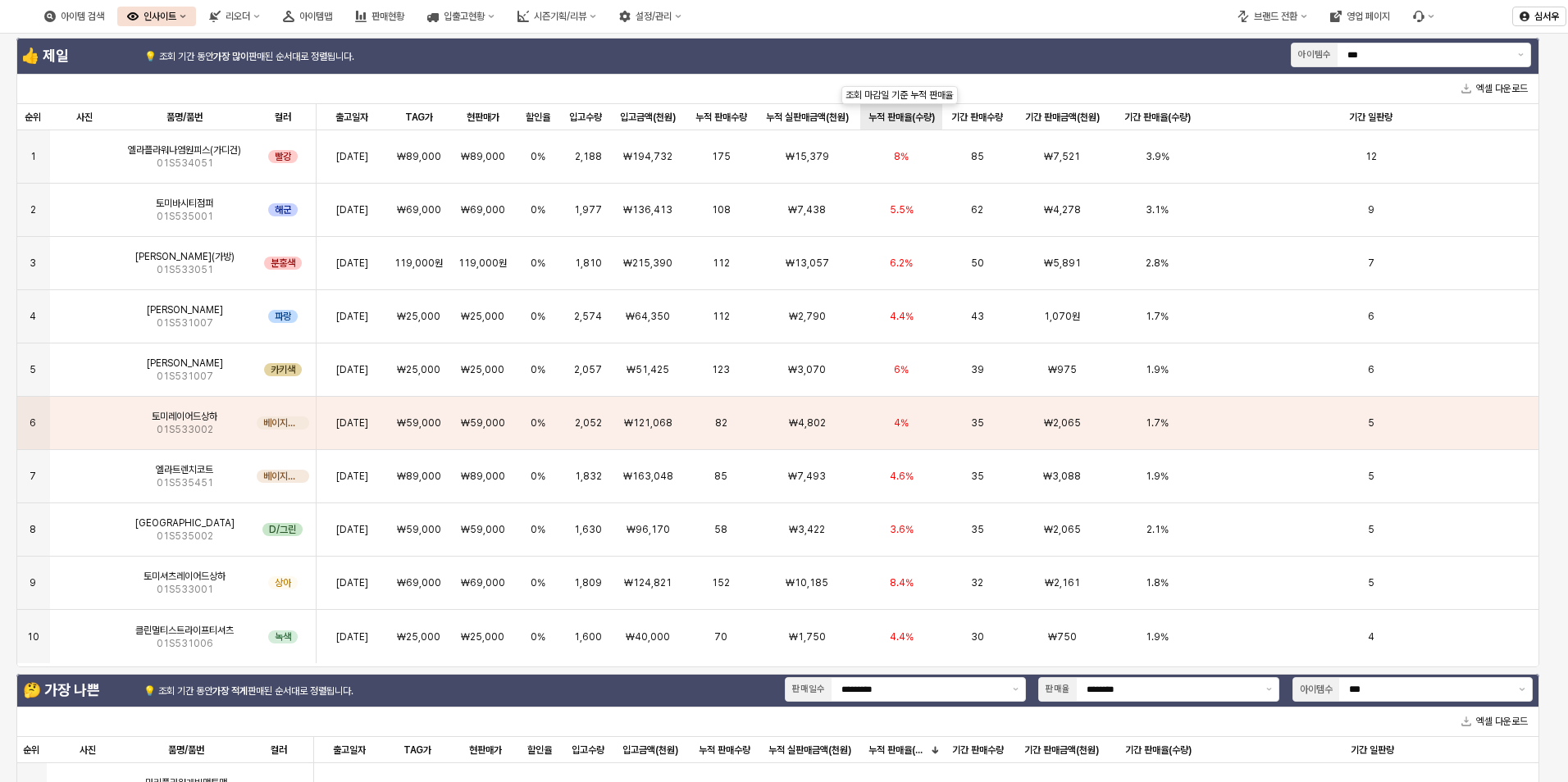
click at [901, 117] on div "누적 판매율(수량) 누적 판매율(수량)" at bounding box center [901, 117] width 83 height 26
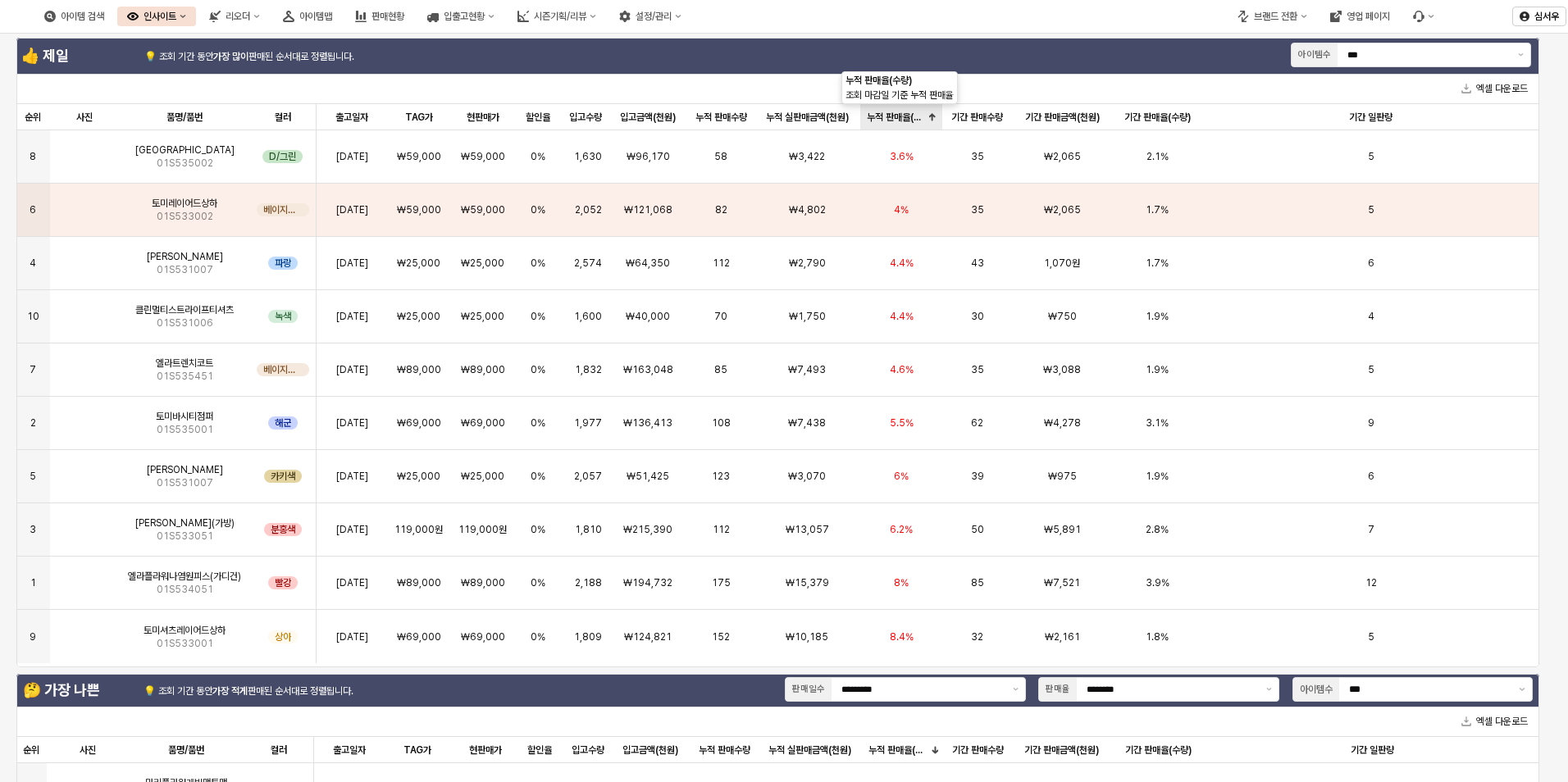
click at [904, 110] on div "누적 판매율(수량) 누적 판매율(수량)" at bounding box center [901, 117] width 83 height 26
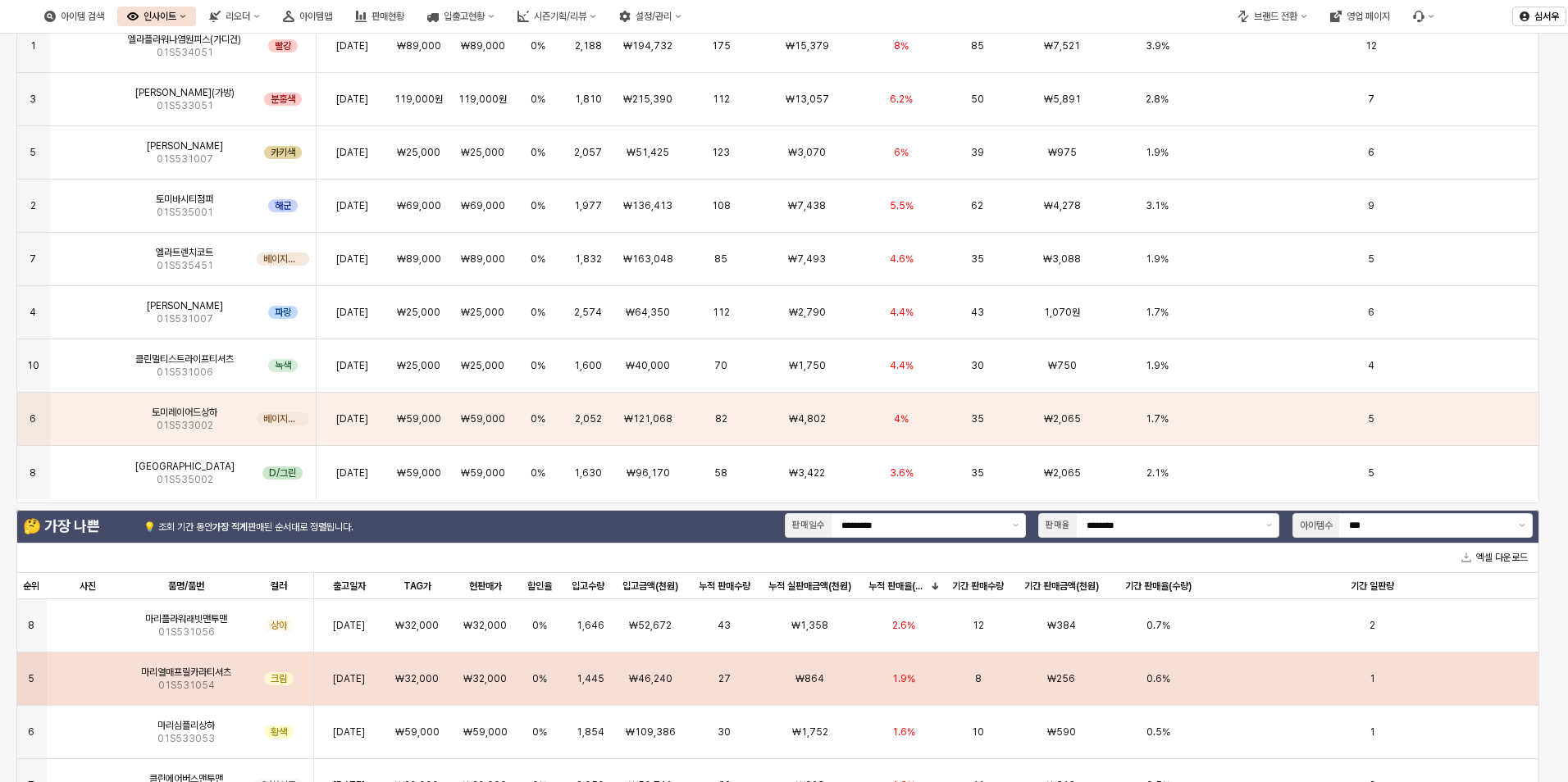
scroll to position [0, 0]
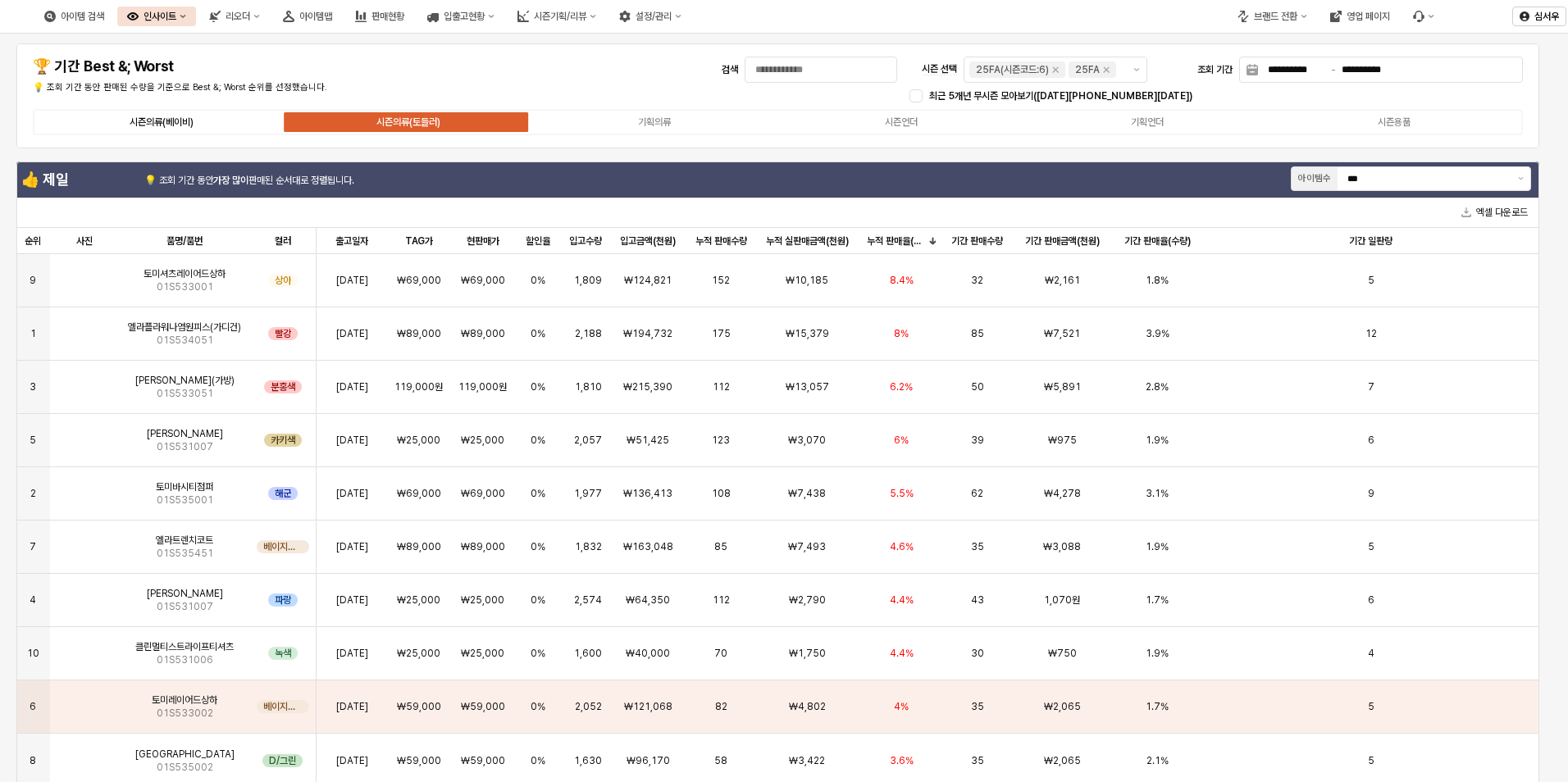
click at [158, 118] on div "시즌의류(베이비)" at bounding box center [161, 122] width 64 height 12
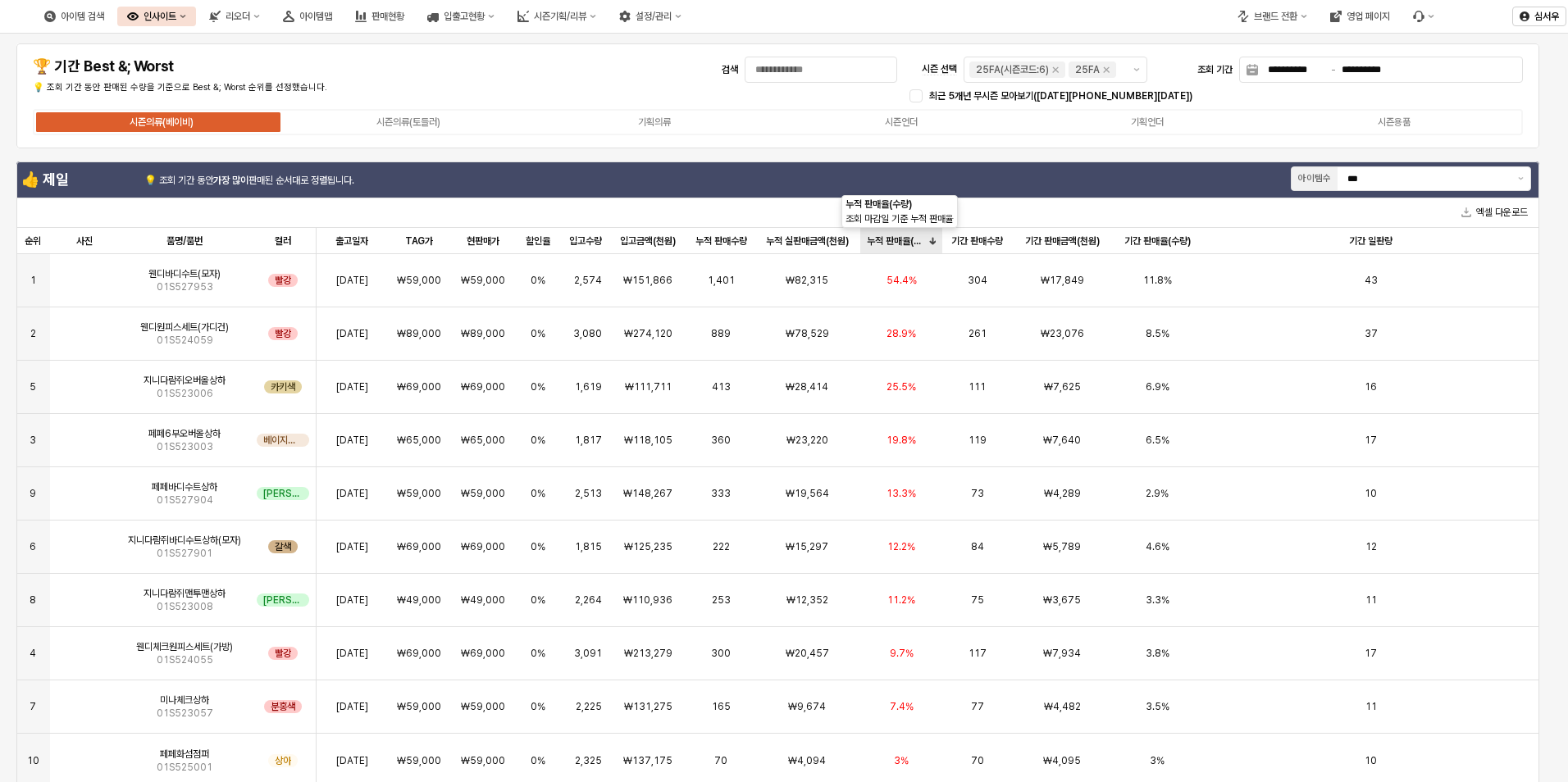
click at [901, 251] on div "누적 판매율(수량) 누적 판매율(수량)" at bounding box center [901, 240] width 83 height 26
click at [901, 243] on div "누적 판매율(수량) 누적 판매율(수량)" at bounding box center [901, 240] width 83 height 26
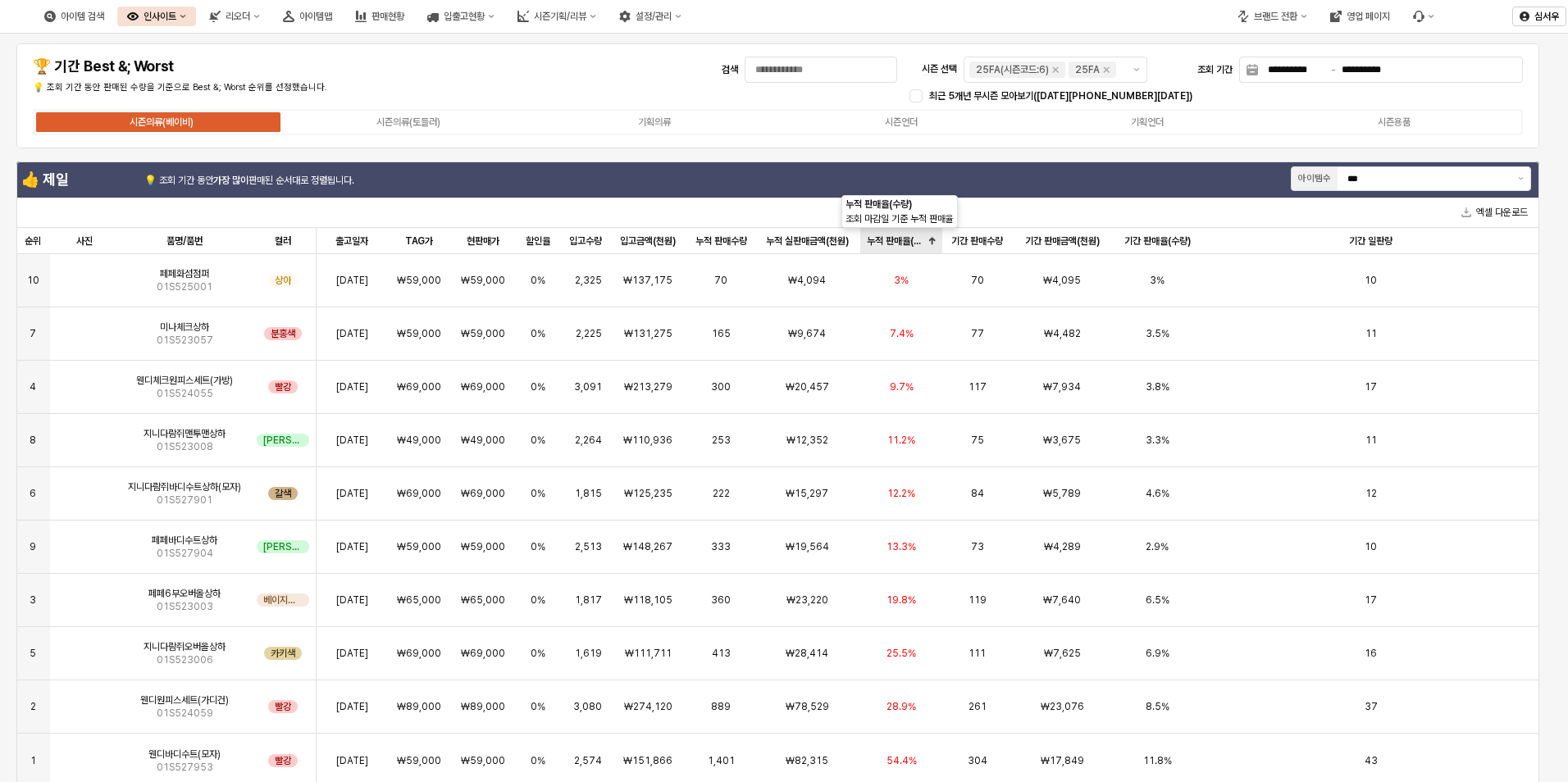
click at [901, 243] on div "누적 판매율(수량) 누적 판매율(수량)" at bounding box center [901, 240] width 83 height 26
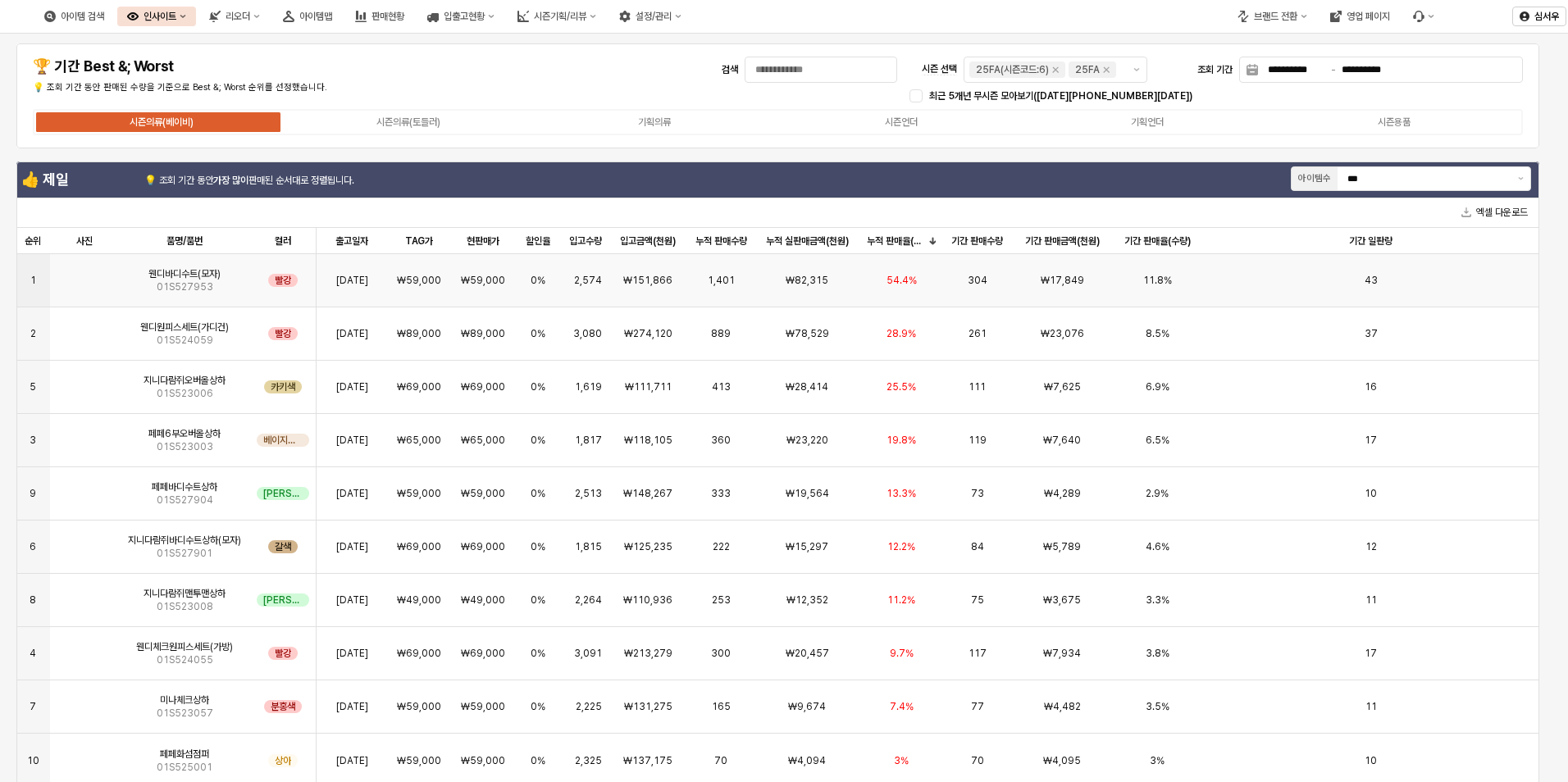
click at [85, 274] on img "앱 프레임" at bounding box center [85, 274] width 0 height 0
